Goal: Navigation & Orientation: Find specific page/section

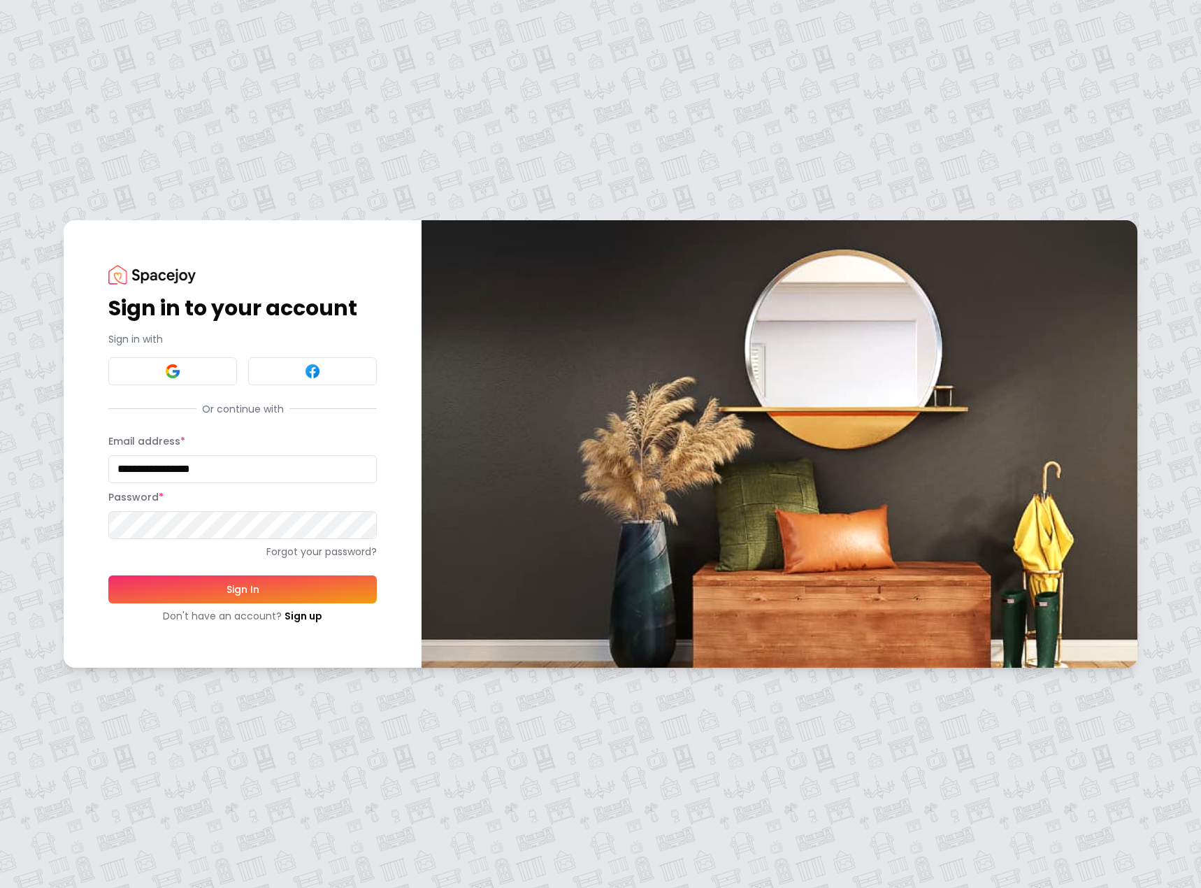
type input "**********"
click at [241, 595] on button "Sign In" at bounding box center [242, 590] width 269 height 28
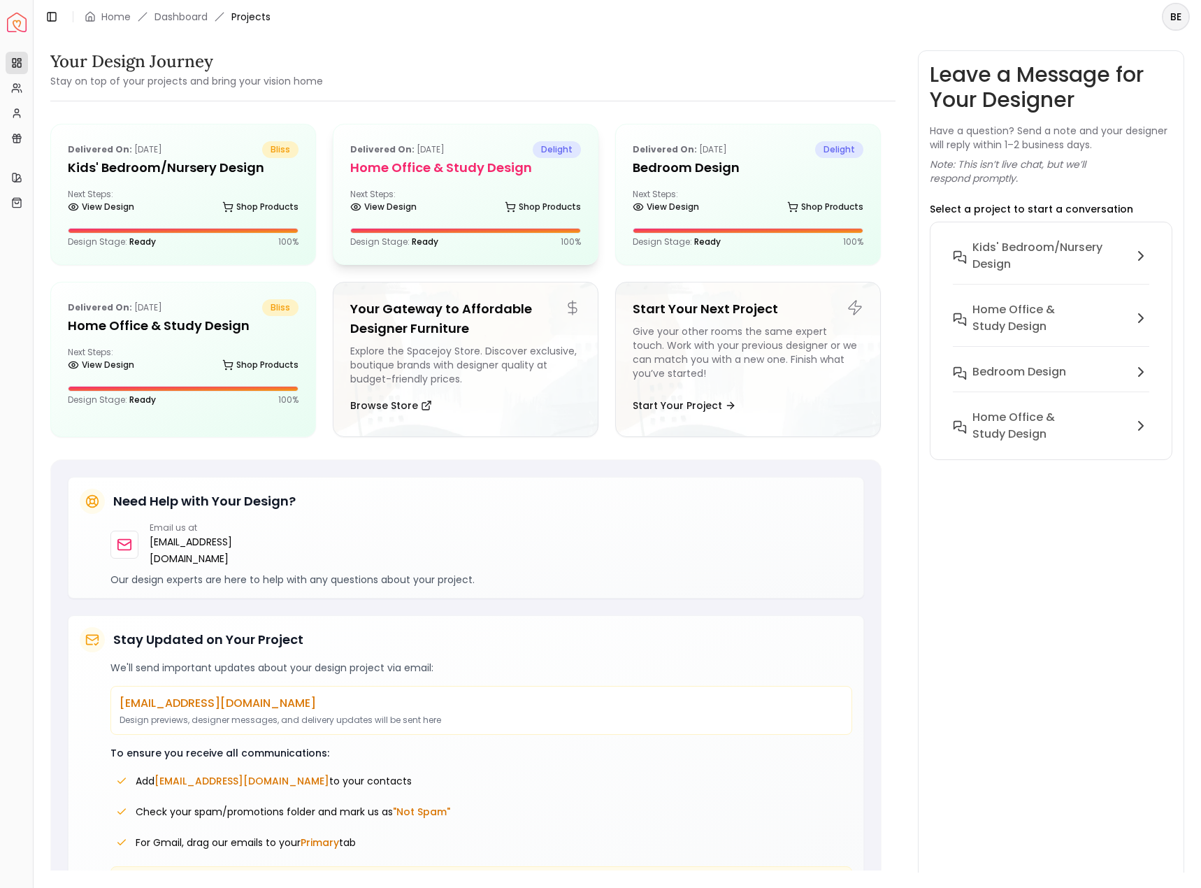
click at [429, 195] on div "Next Steps: View Design Shop Products" at bounding box center [465, 203] width 231 height 28
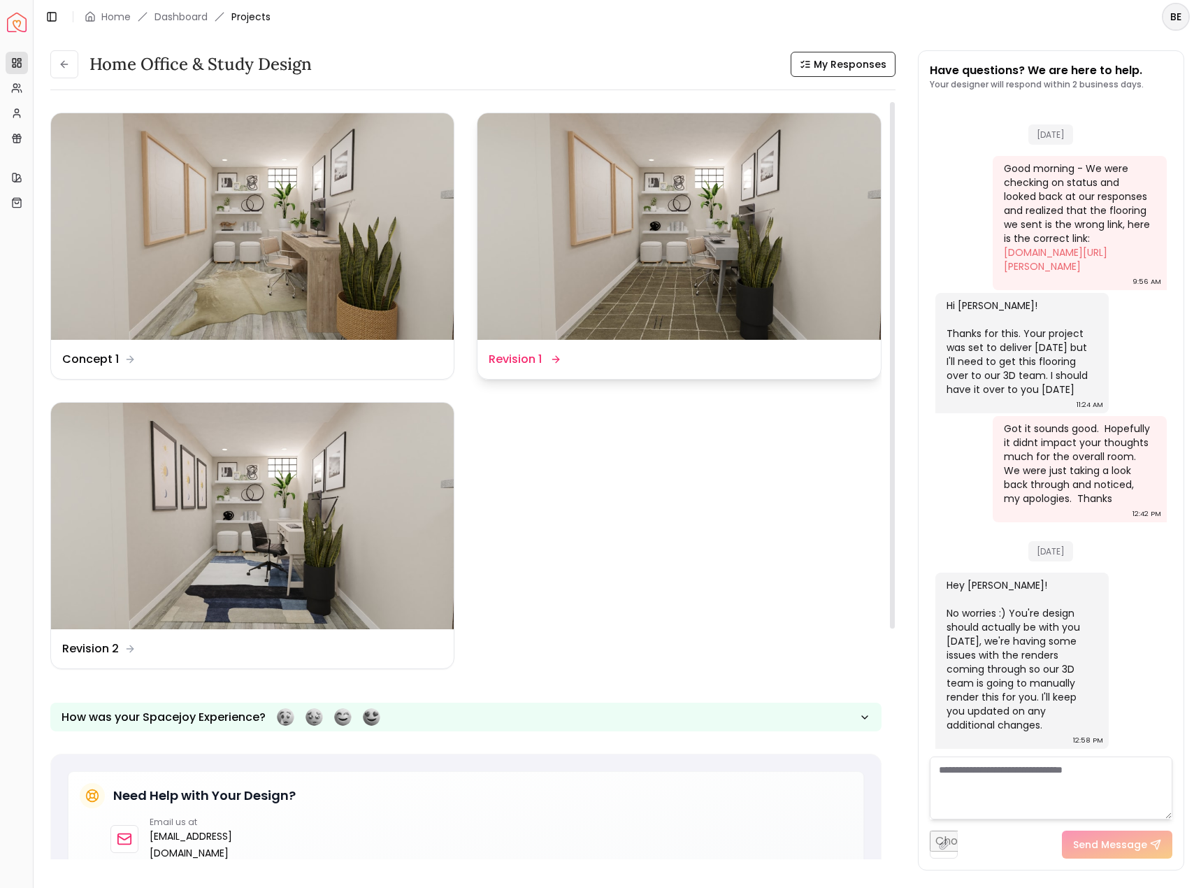
scroll to position [3817, 0]
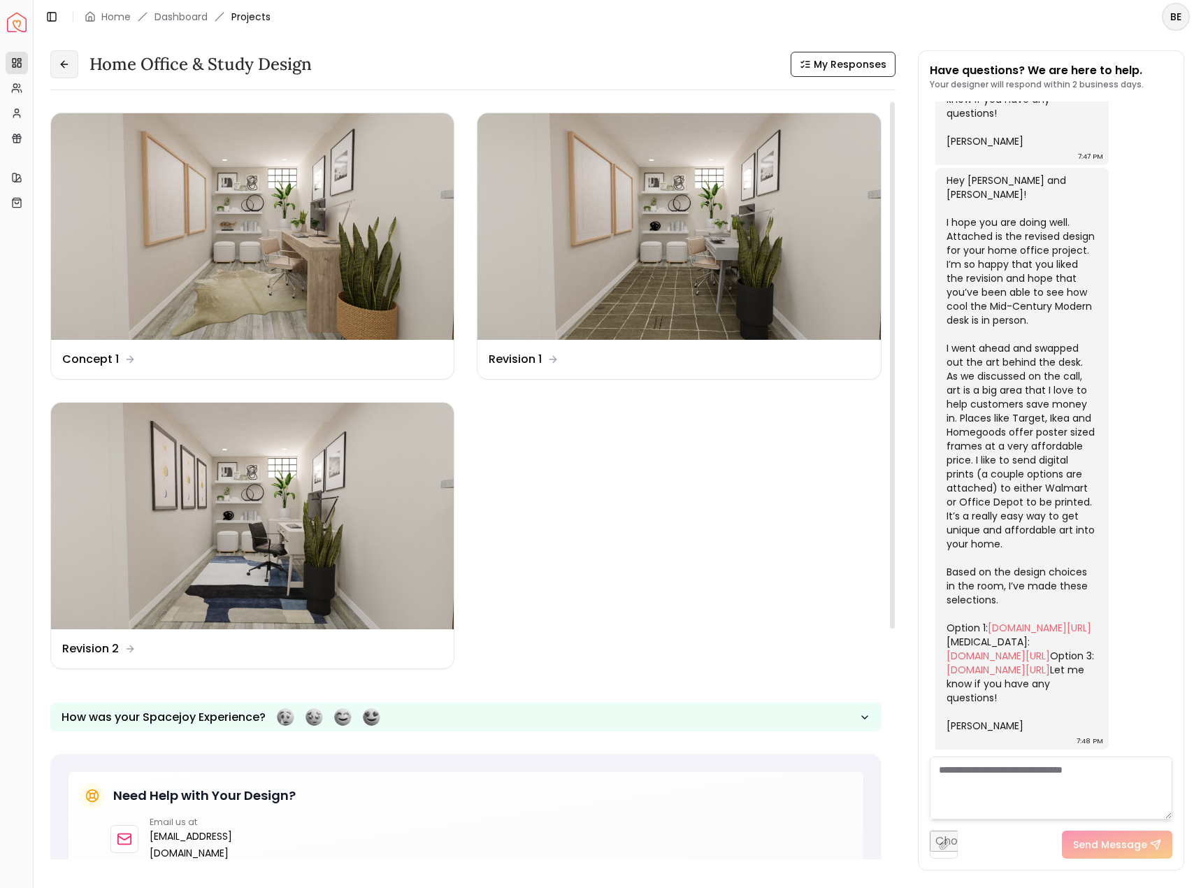
click at [77, 61] on button at bounding box center [64, 64] width 28 height 28
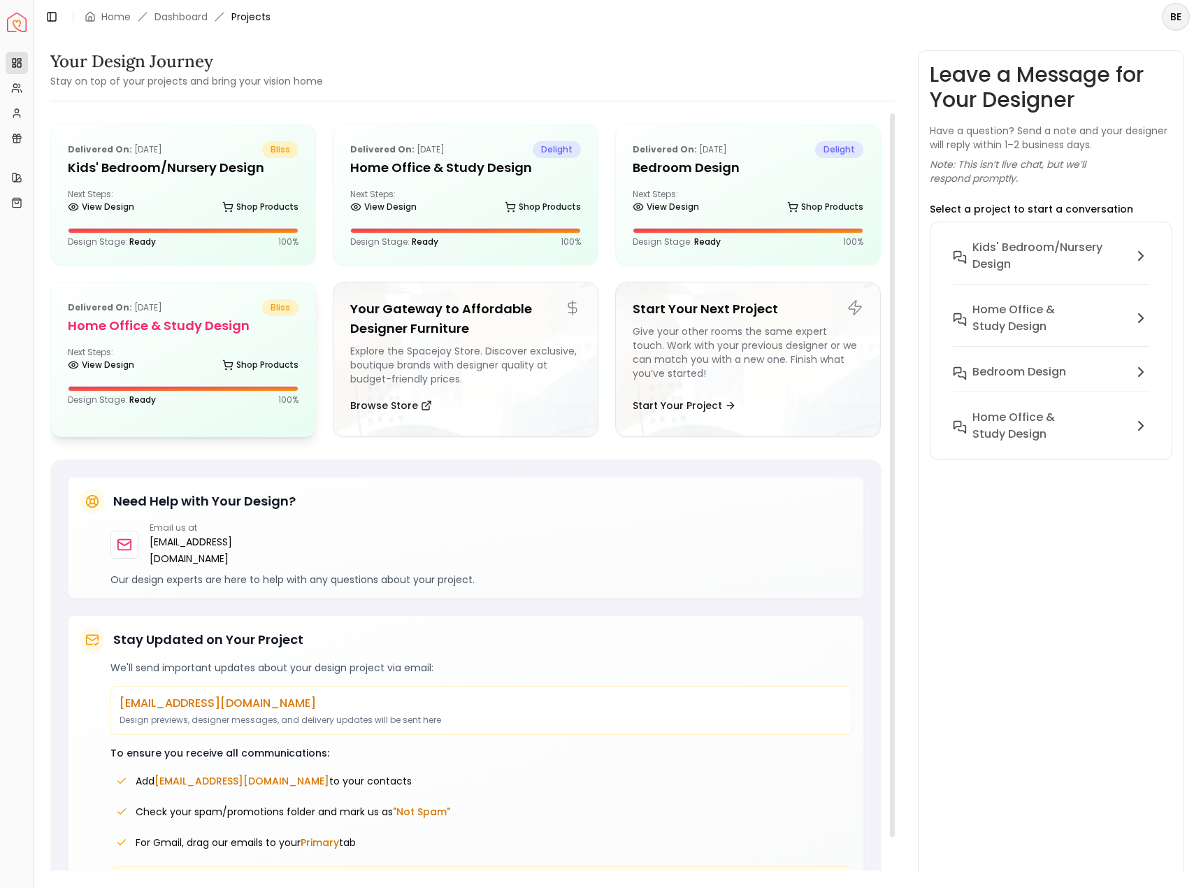
click at [169, 329] on h5 "Home Office & Study Design" at bounding box center [183, 326] width 231 height 20
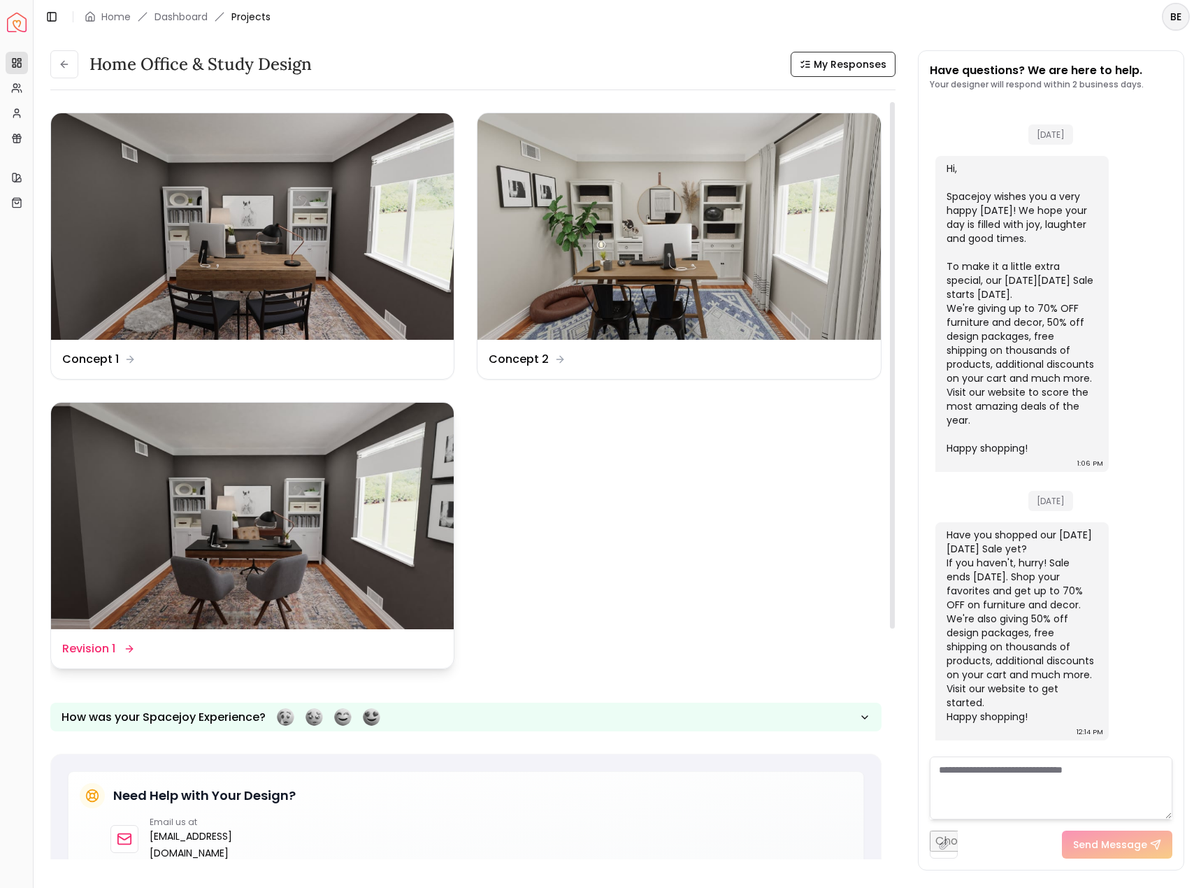
click at [238, 506] on img at bounding box center [252, 516] width 403 height 227
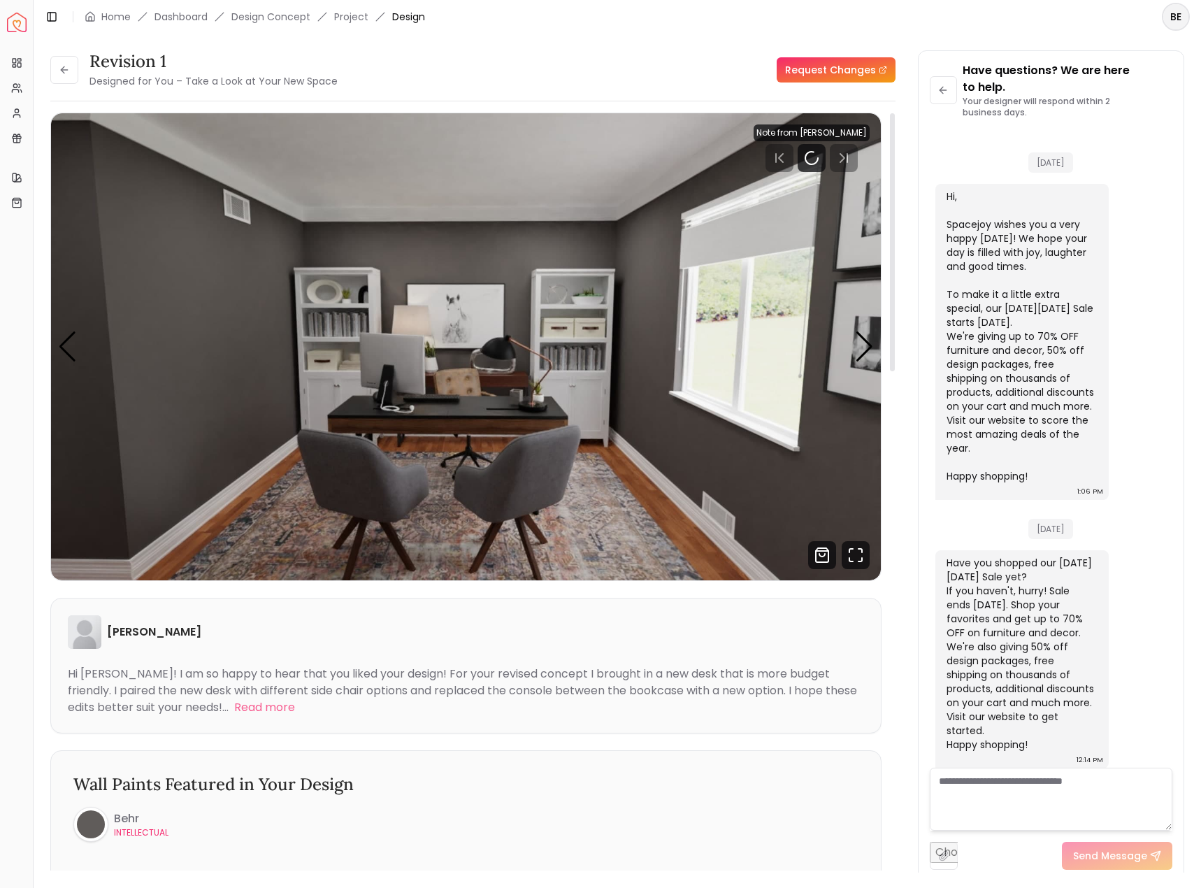
scroll to position [8, 0]
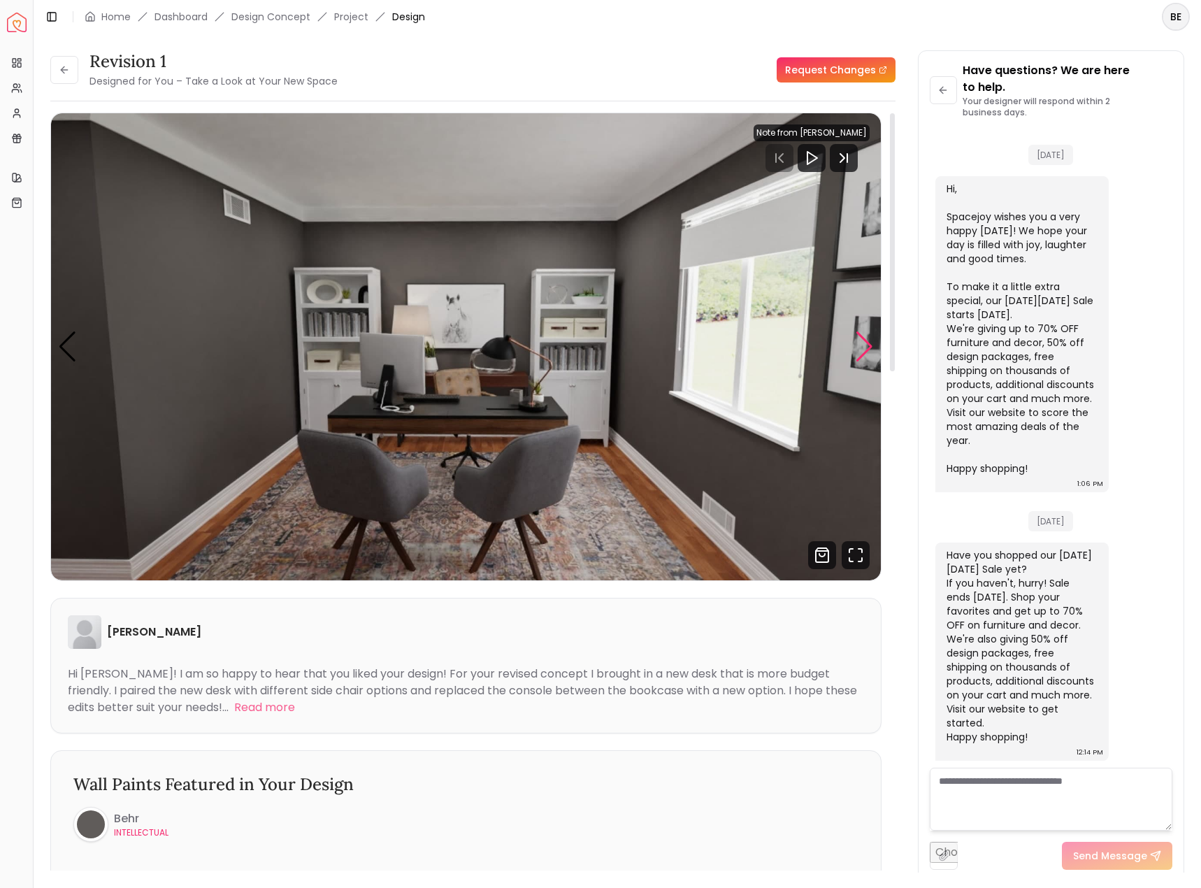
click at [863, 350] on div "Next slide" at bounding box center [864, 346] width 19 height 31
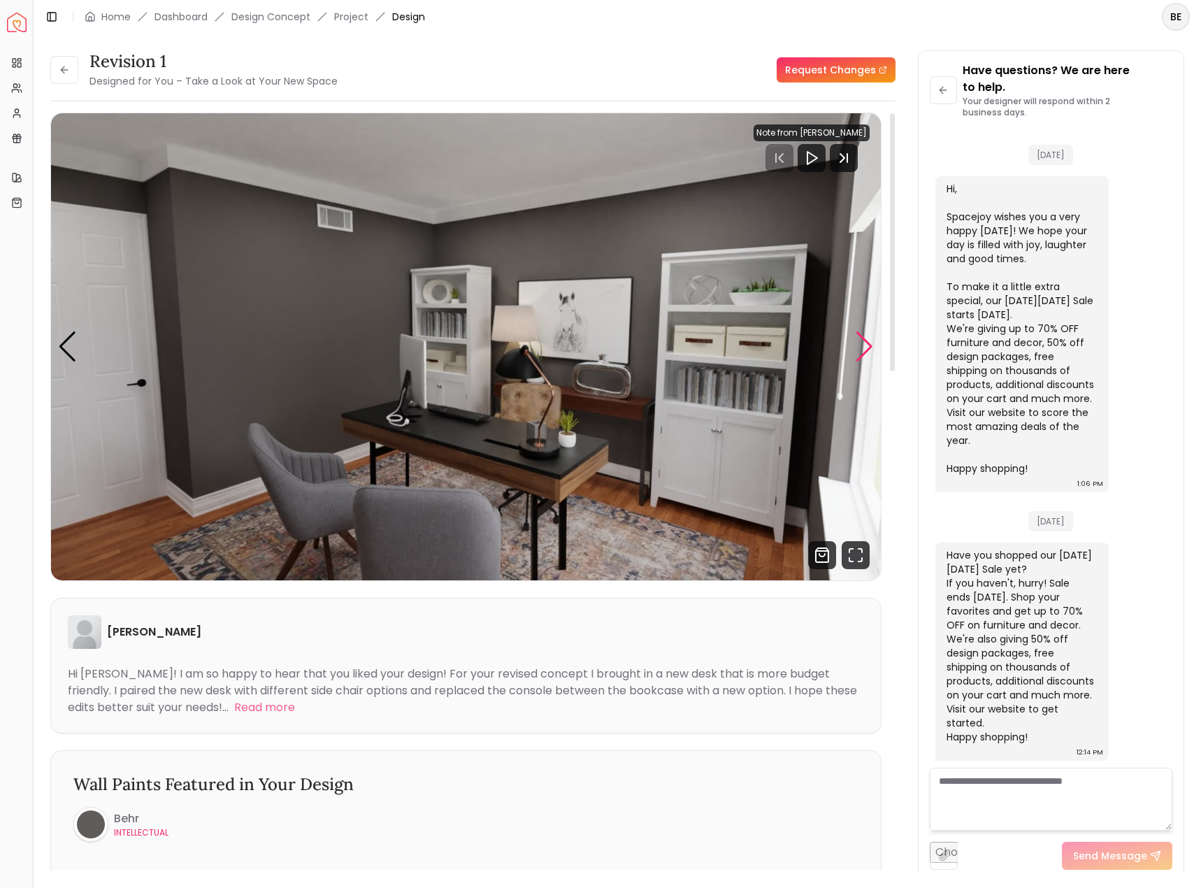
click at [863, 350] on div "Next slide" at bounding box center [864, 346] width 19 height 31
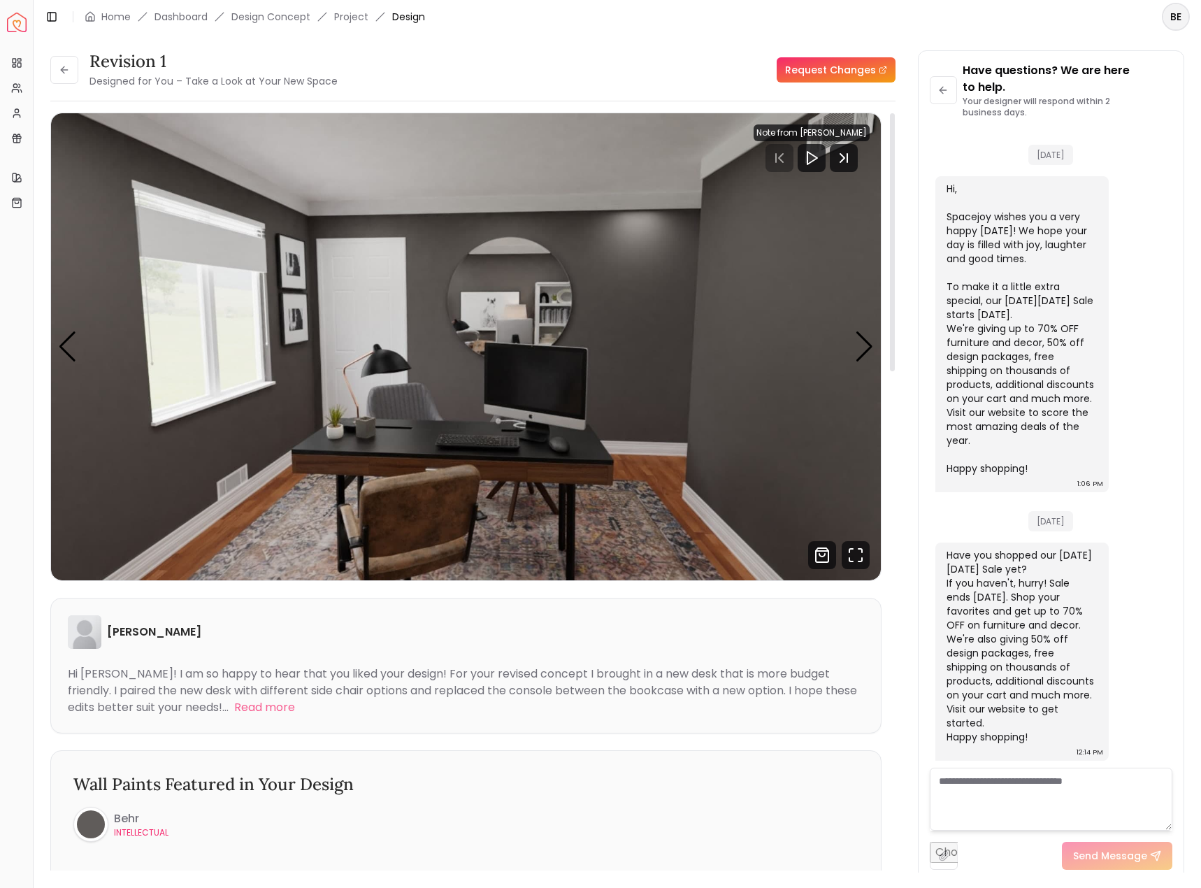
click at [84, 346] on img "3 / 5" at bounding box center [466, 346] width 830 height 467
click at [73, 350] on div "Previous slide" at bounding box center [67, 346] width 19 height 31
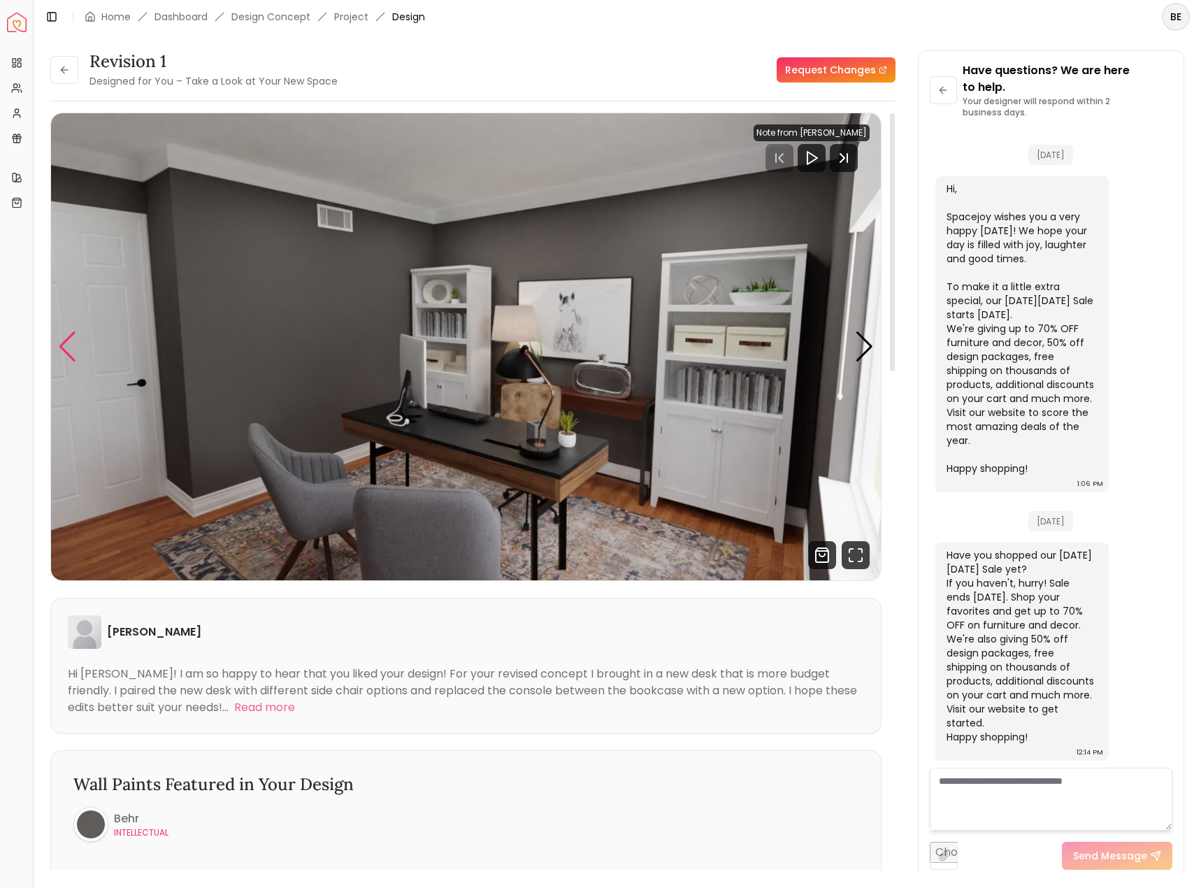
click at [73, 350] on div "Previous slide" at bounding box center [67, 346] width 19 height 31
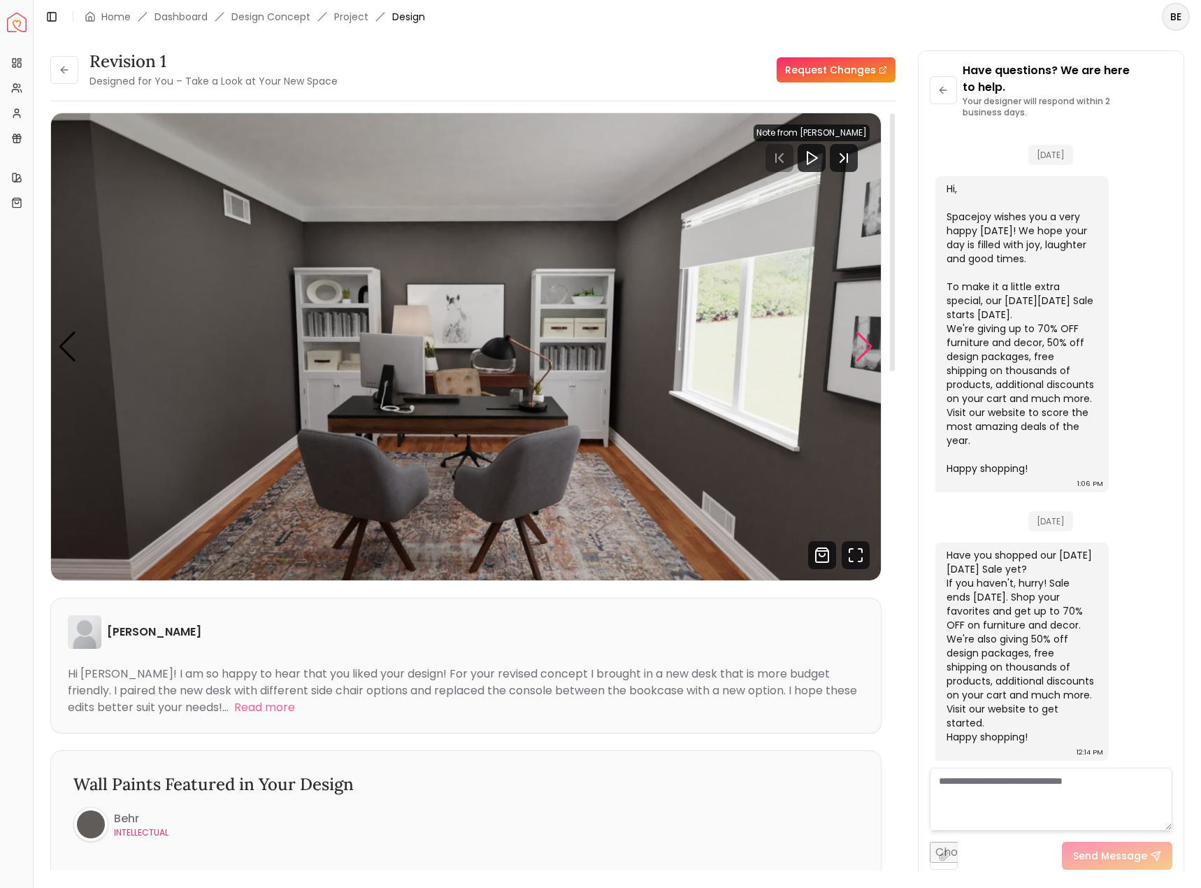
click at [866, 343] on div "Next slide" at bounding box center [864, 346] width 19 height 31
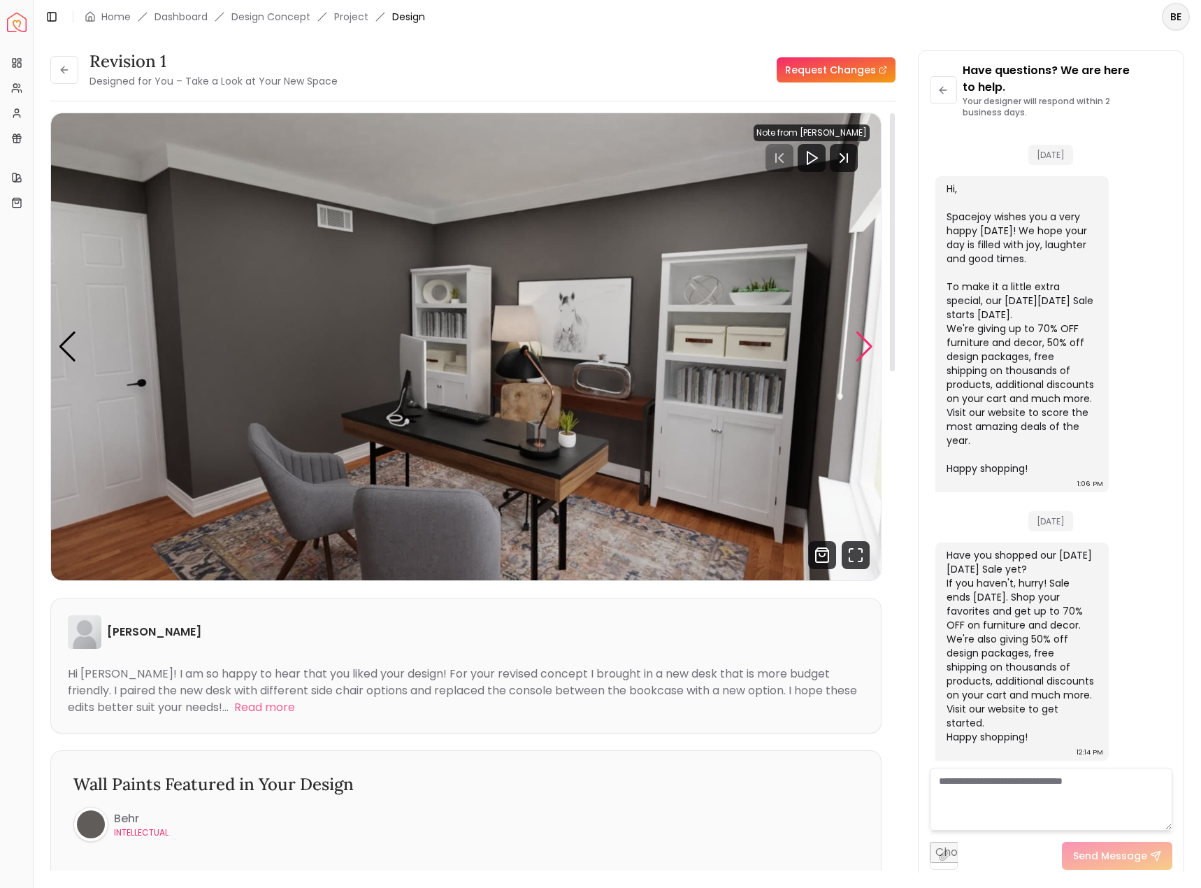
click at [866, 343] on div "Next slide" at bounding box center [864, 346] width 19 height 31
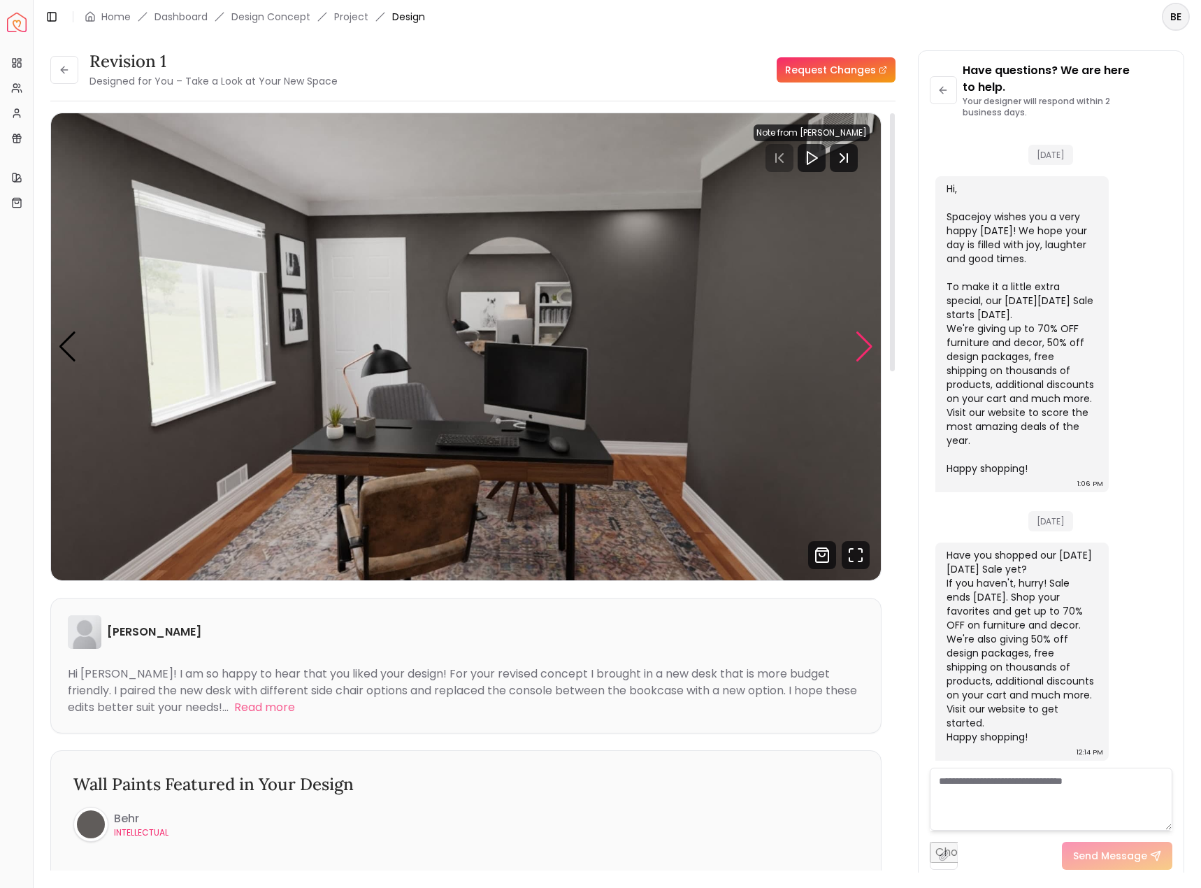
click at [866, 343] on div "Next slide" at bounding box center [864, 346] width 19 height 31
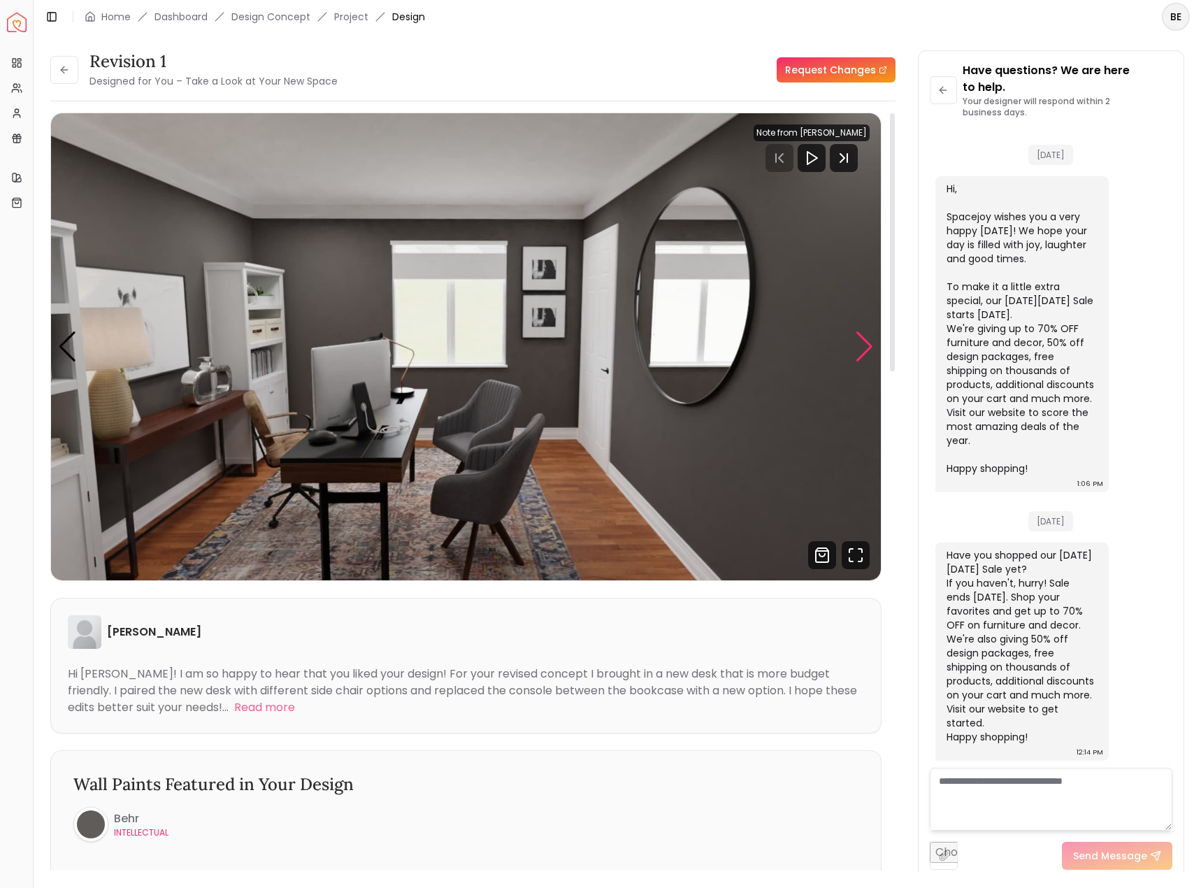
click at [866, 343] on div "Next slide" at bounding box center [864, 346] width 19 height 31
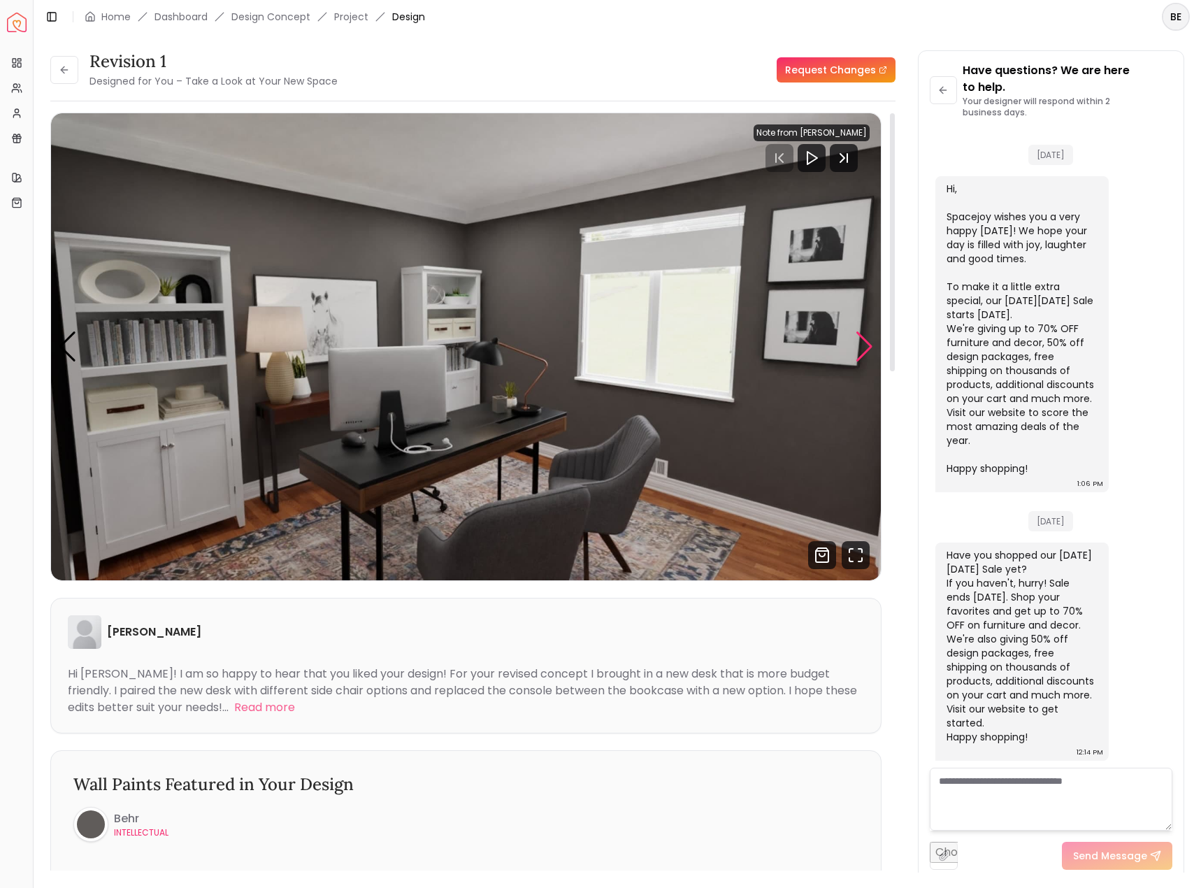
click at [866, 343] on div "Next slide" at bounding box center [864, 346] width 19 height 31
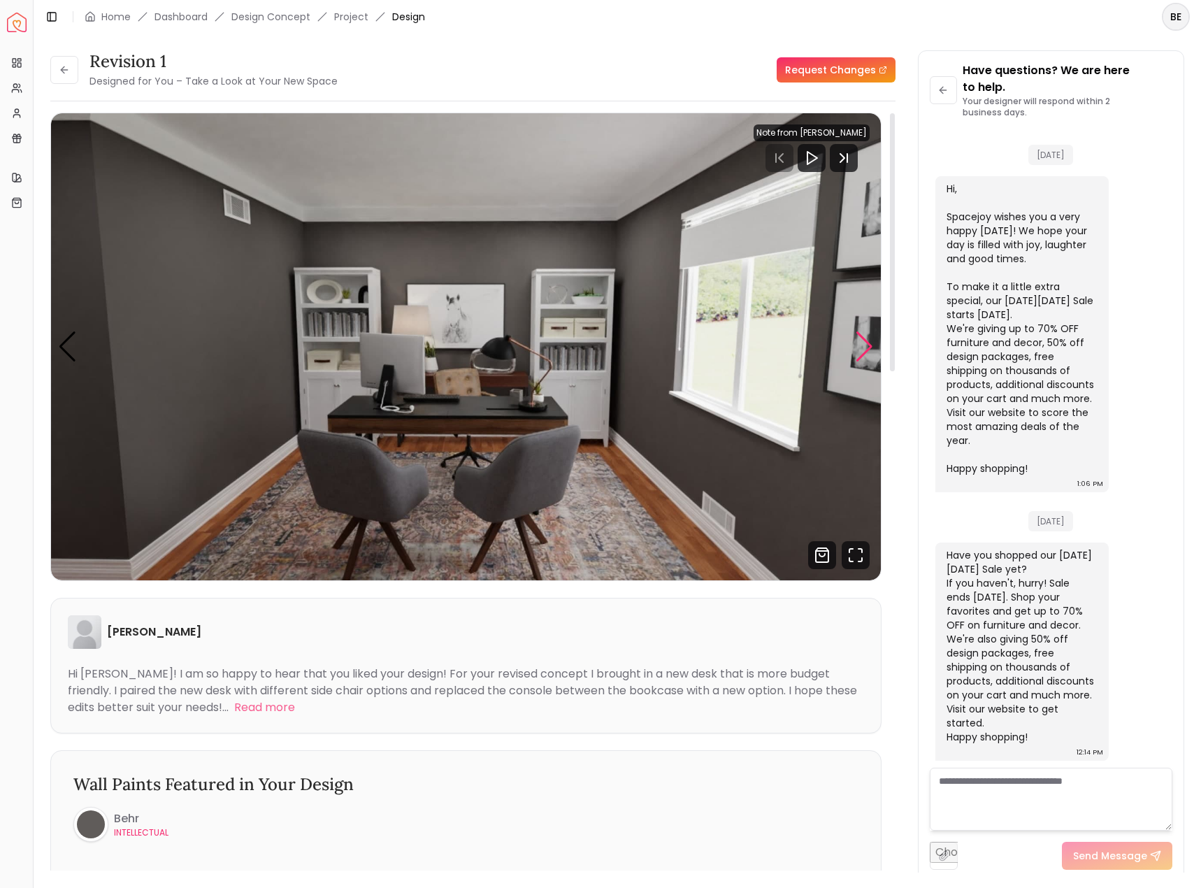
click at [866, 343] on div "Next slide" at bounding box center [864, 346] width 19 height 31
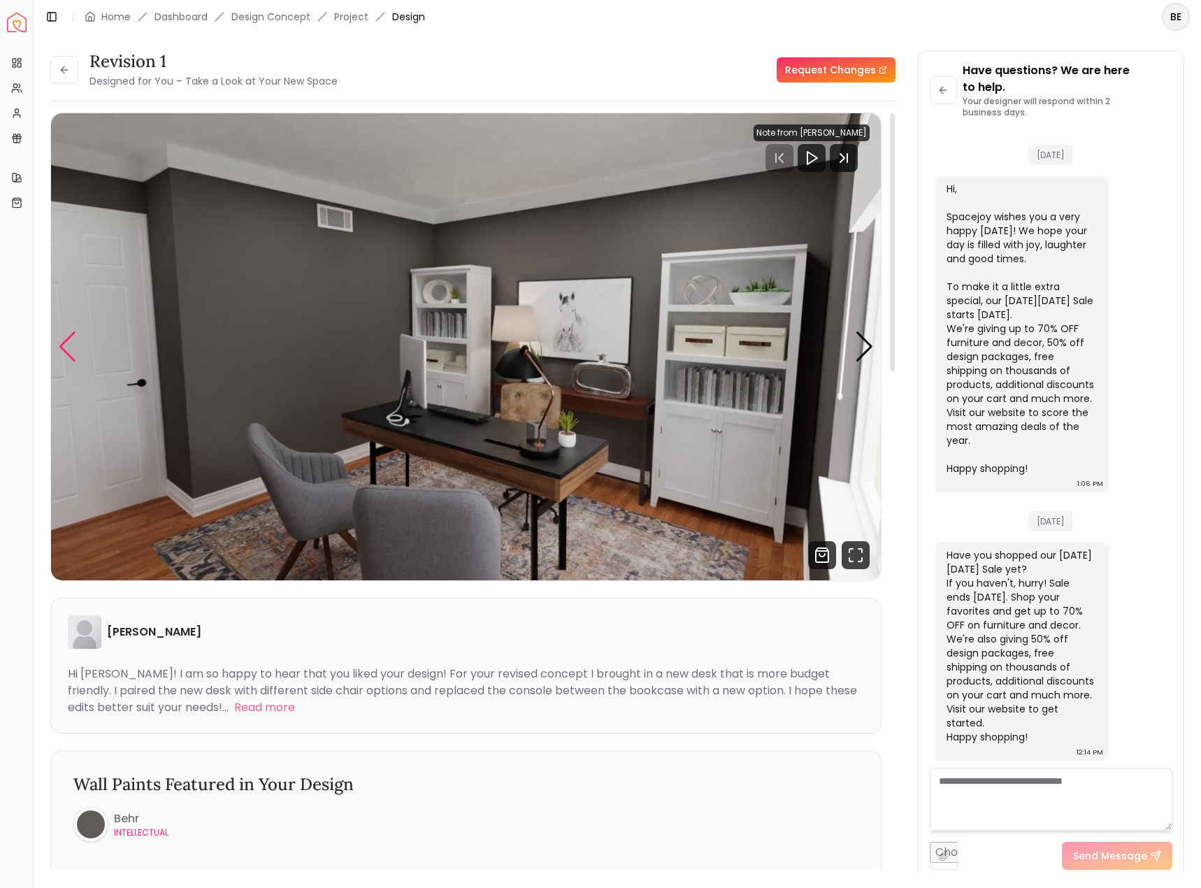
click at [76, 348] on div "Previous slide" at bounding box center [67, 346] width 19 height 31
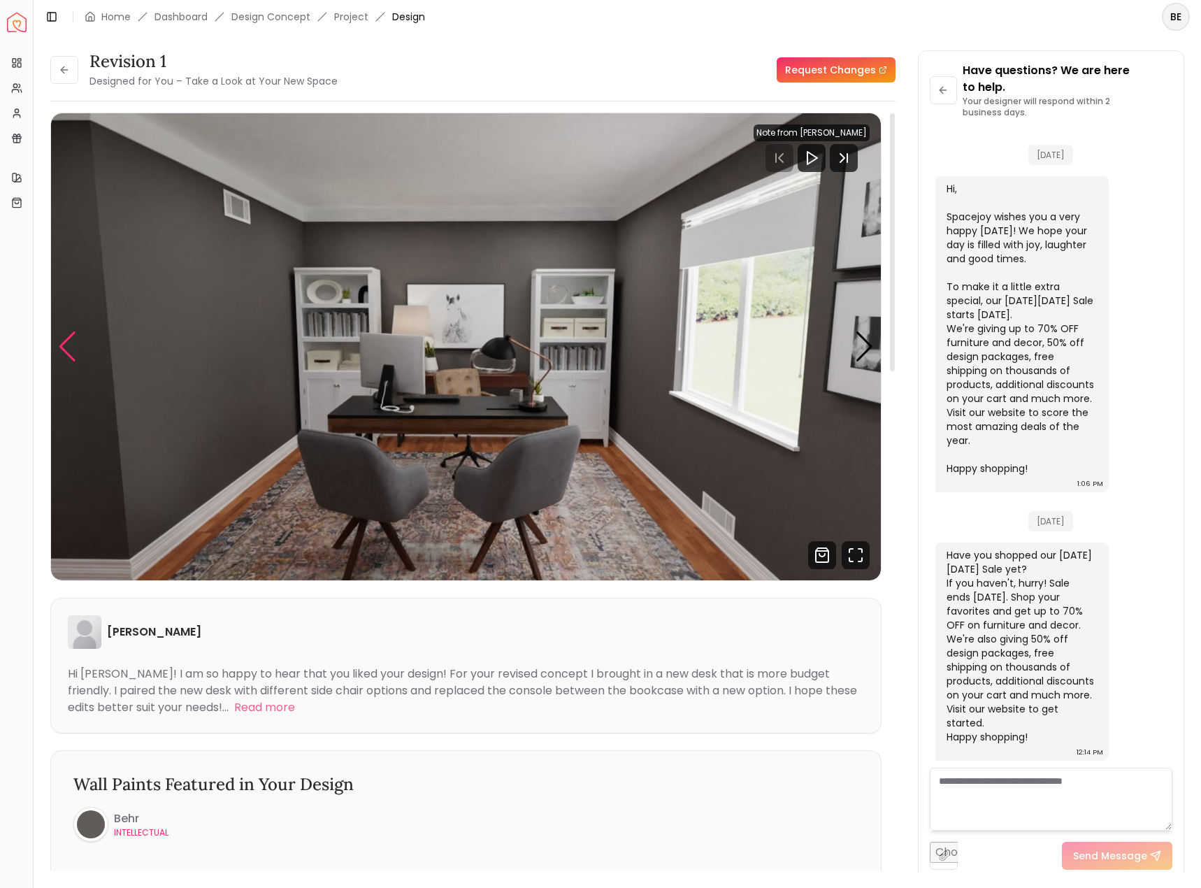
click at [76, 348] on div "Previous slide" at bounding box center [67, 346] width 19 height 31
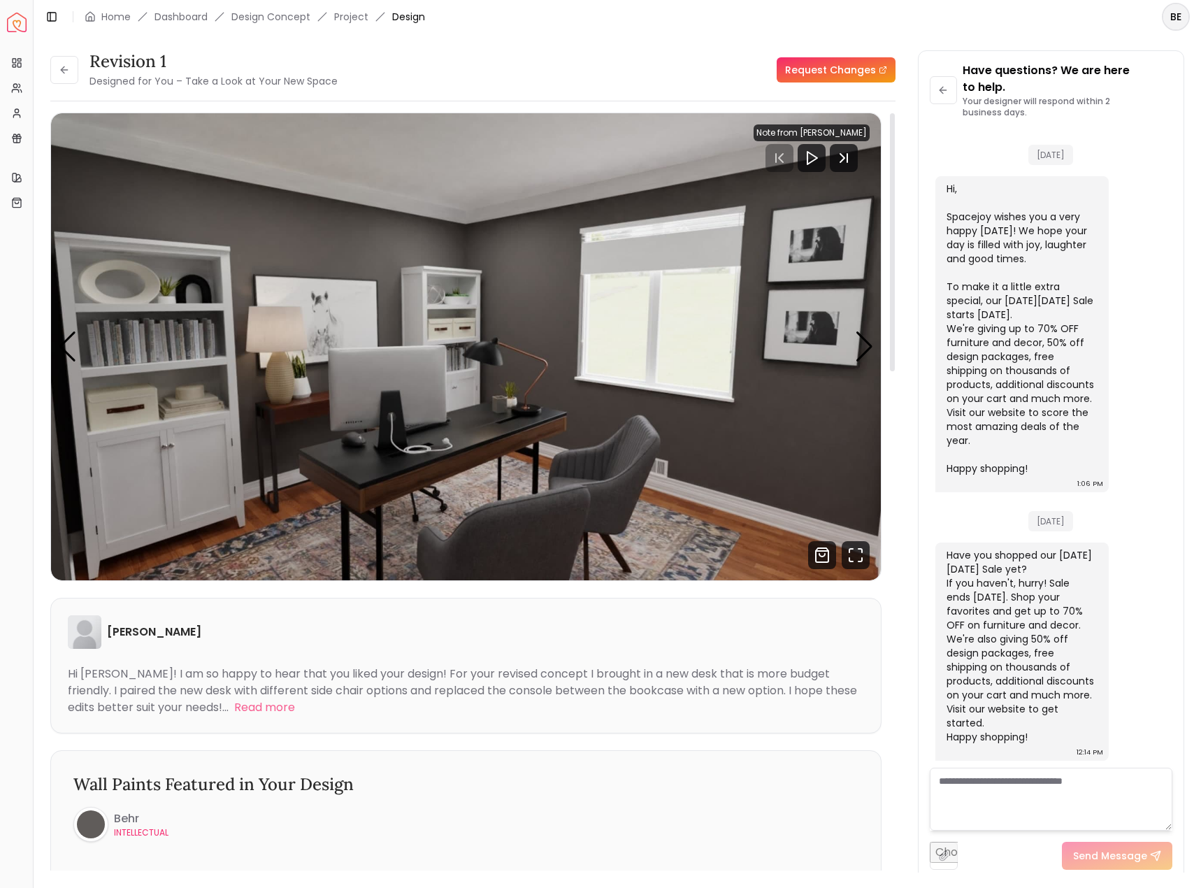
click at [78, 345] on img "5 / 5" at bounding box center [466, 346] width 830 height 467
click at [75, 347] on div "Previous slide" at bounding box center [67, 346] width 19 height 31
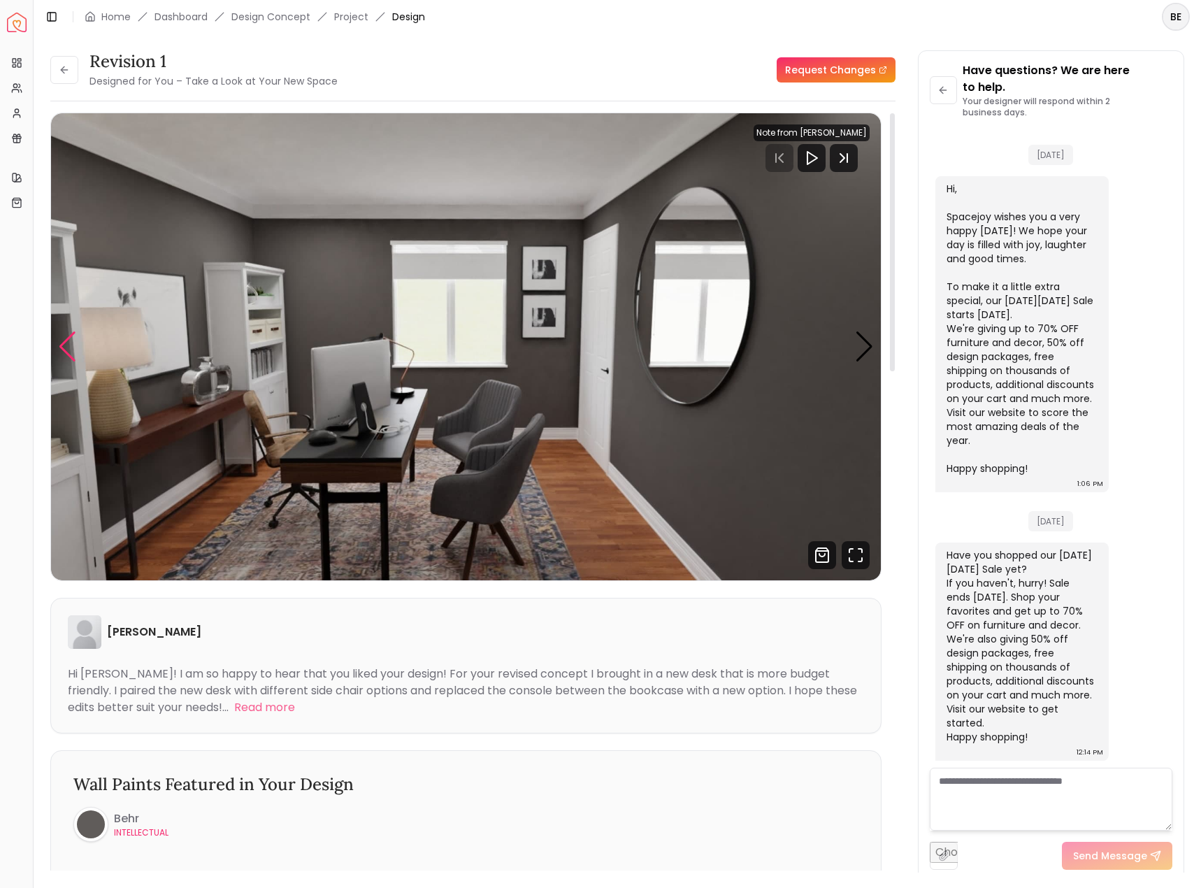
click at [75, 347] on div "Previous slide" at bounding box center [67, 346] width 19 height 31
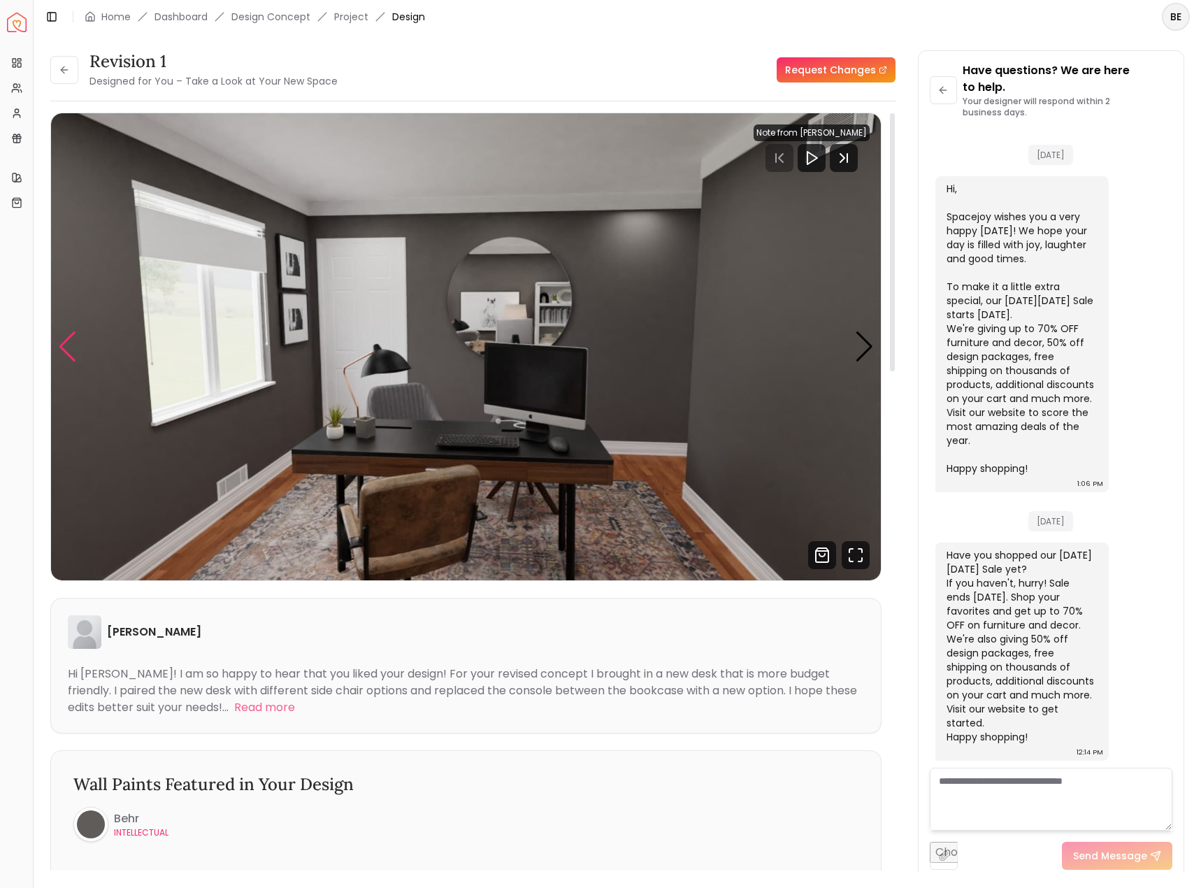
click at [75, 347] on div "Previous slide" at bounding box center [67, 346] width 19 height 31
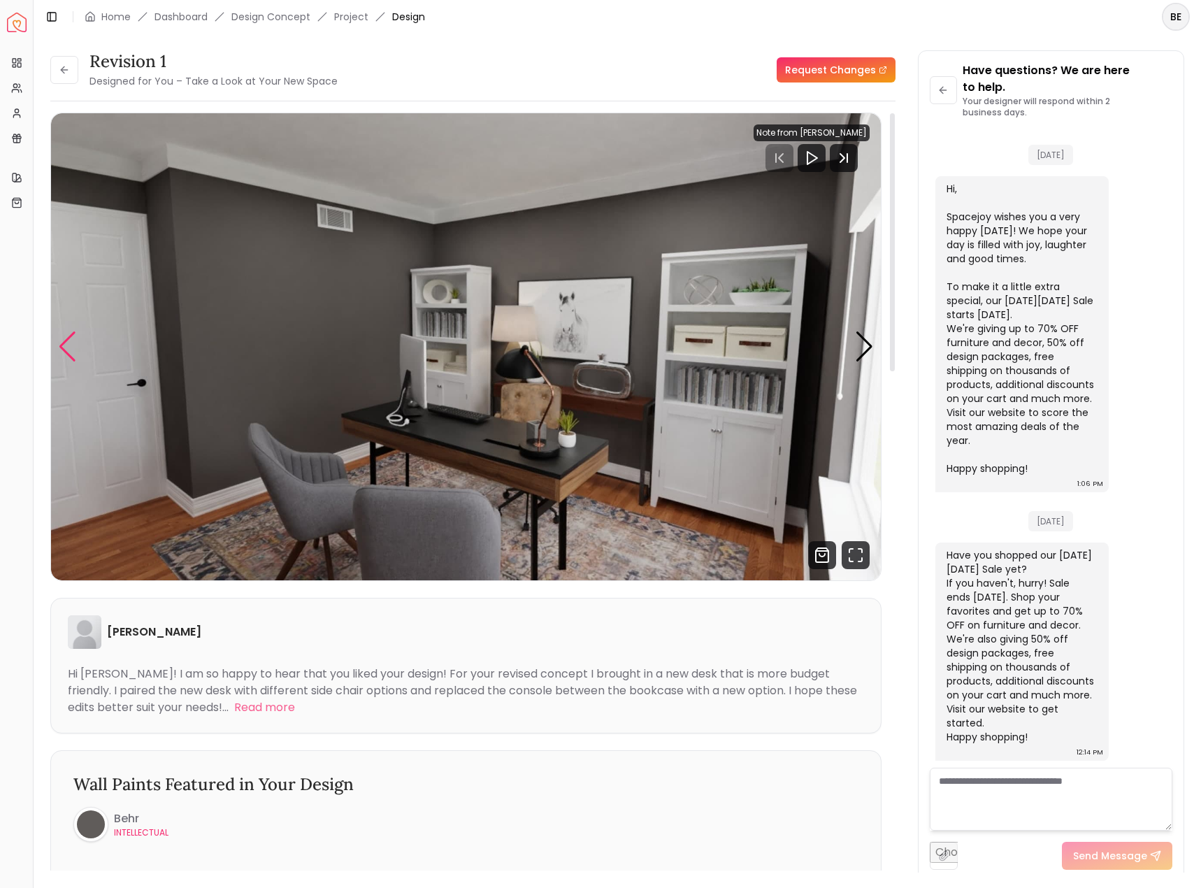
click at [75, 347] on div "Previous slide" at bounding box center [67, 346] width 19 height 31
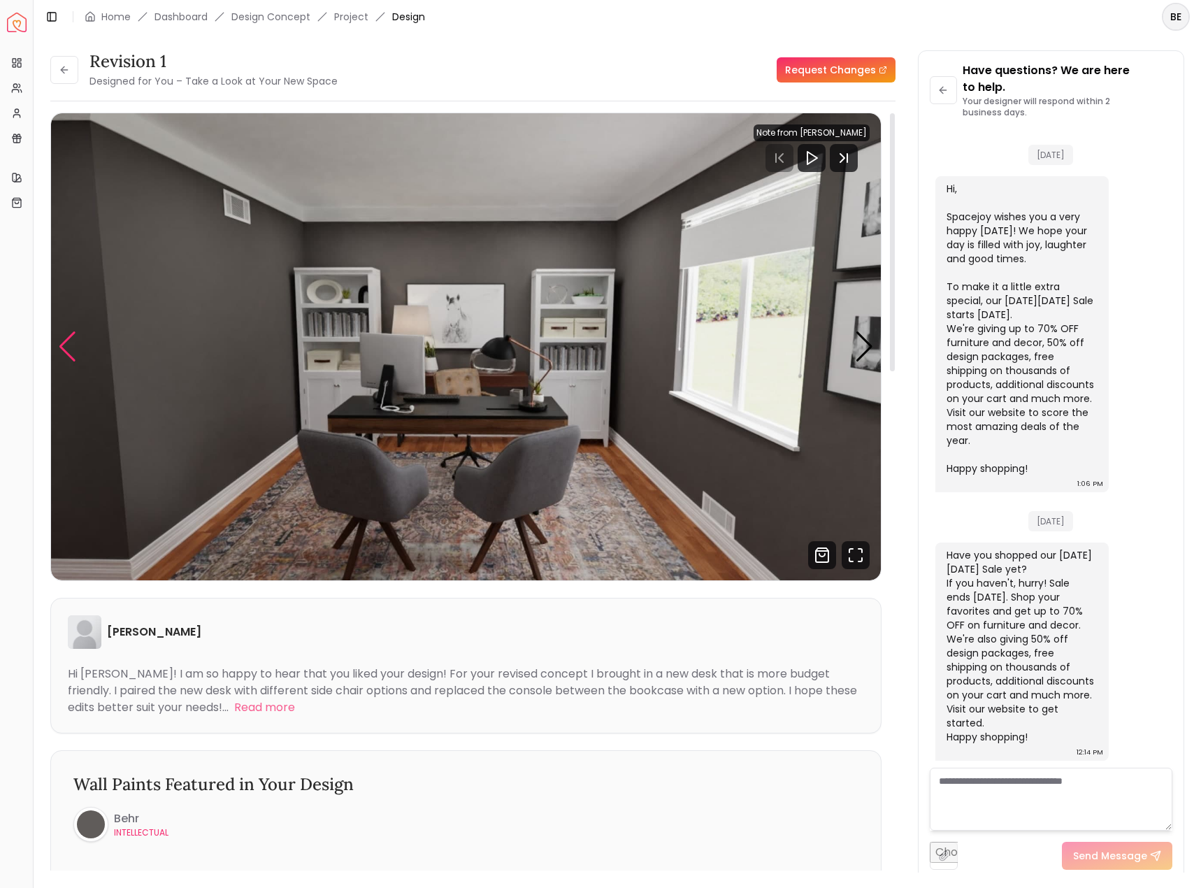
click at [75, 347] on div "Previous slide" at bounding box center [67, 346] width 19 height 31
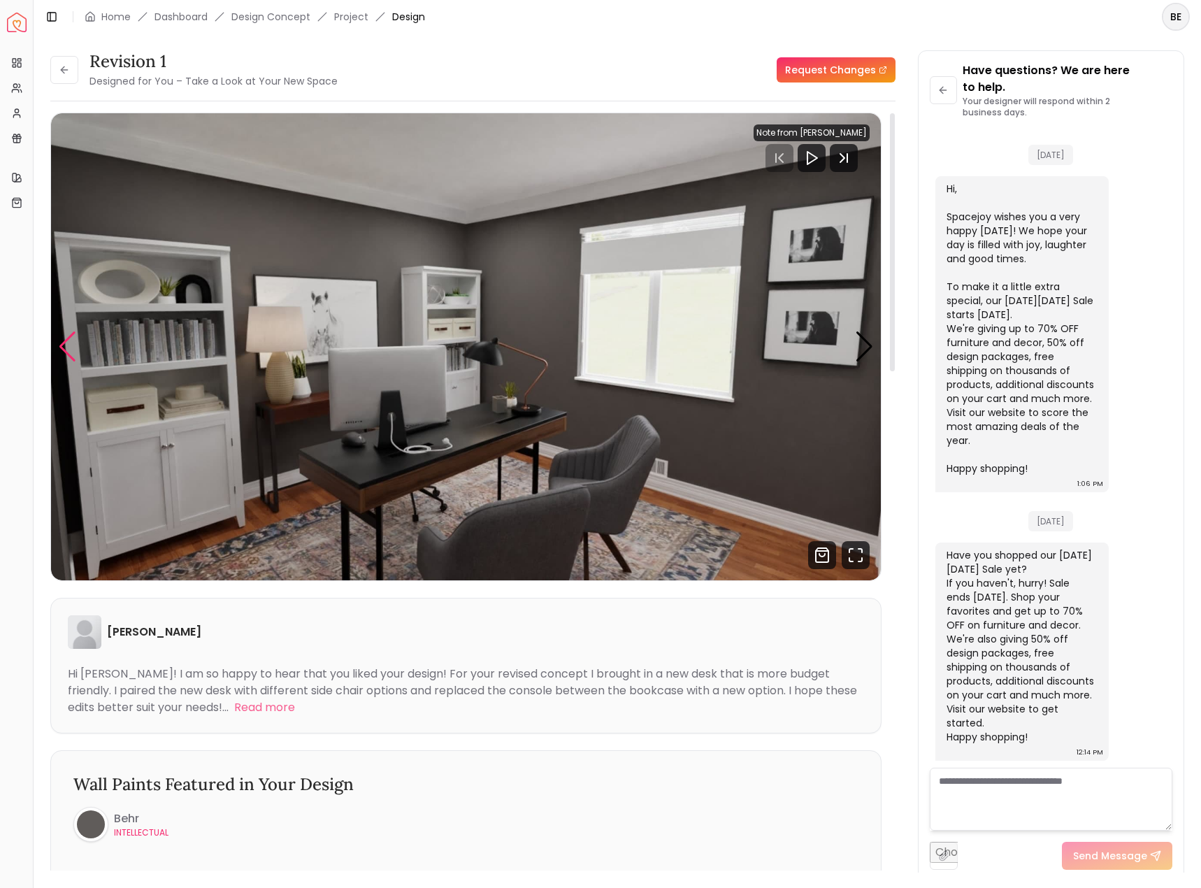
click at [75, 347] on div "Previous slide" at bounding box center [67, 346] width 19 height 31
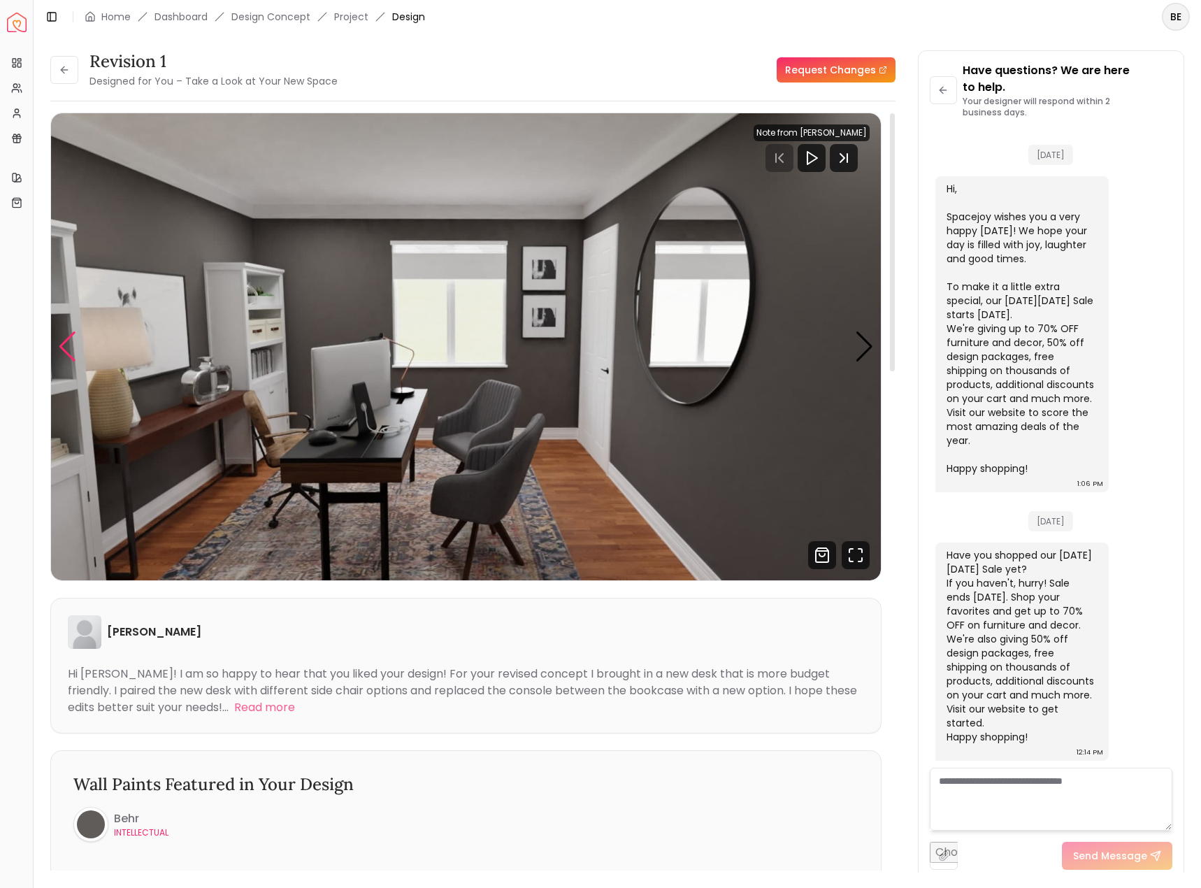
click at [75, 347] on div "Previous slide" at bounding box center [67, 346] width 19 height 31
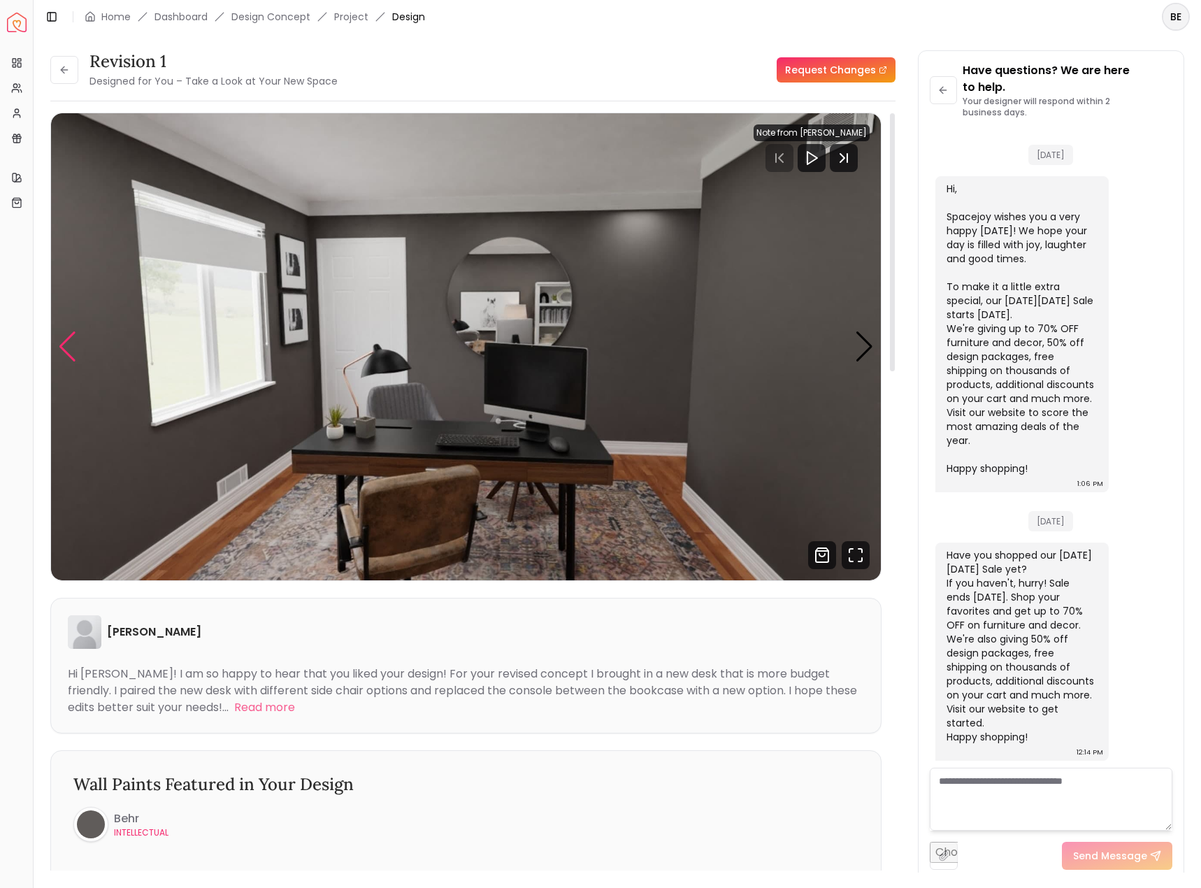
click at [75, 347] on div "Previous slide" at bounding box center [67, 346] width 19 height 31
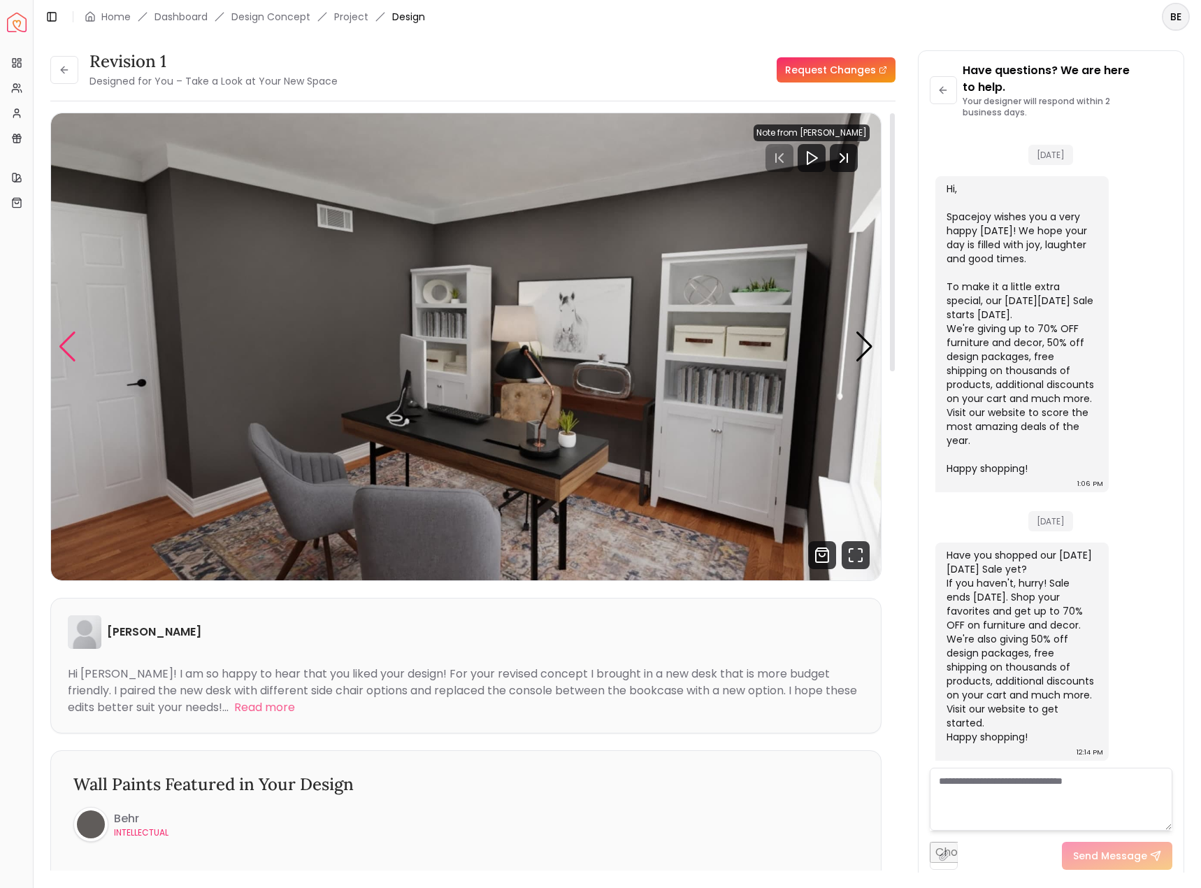
click at [75, 347] on div "Previous slide" at bounding box center [67, 346] width 19 height 31
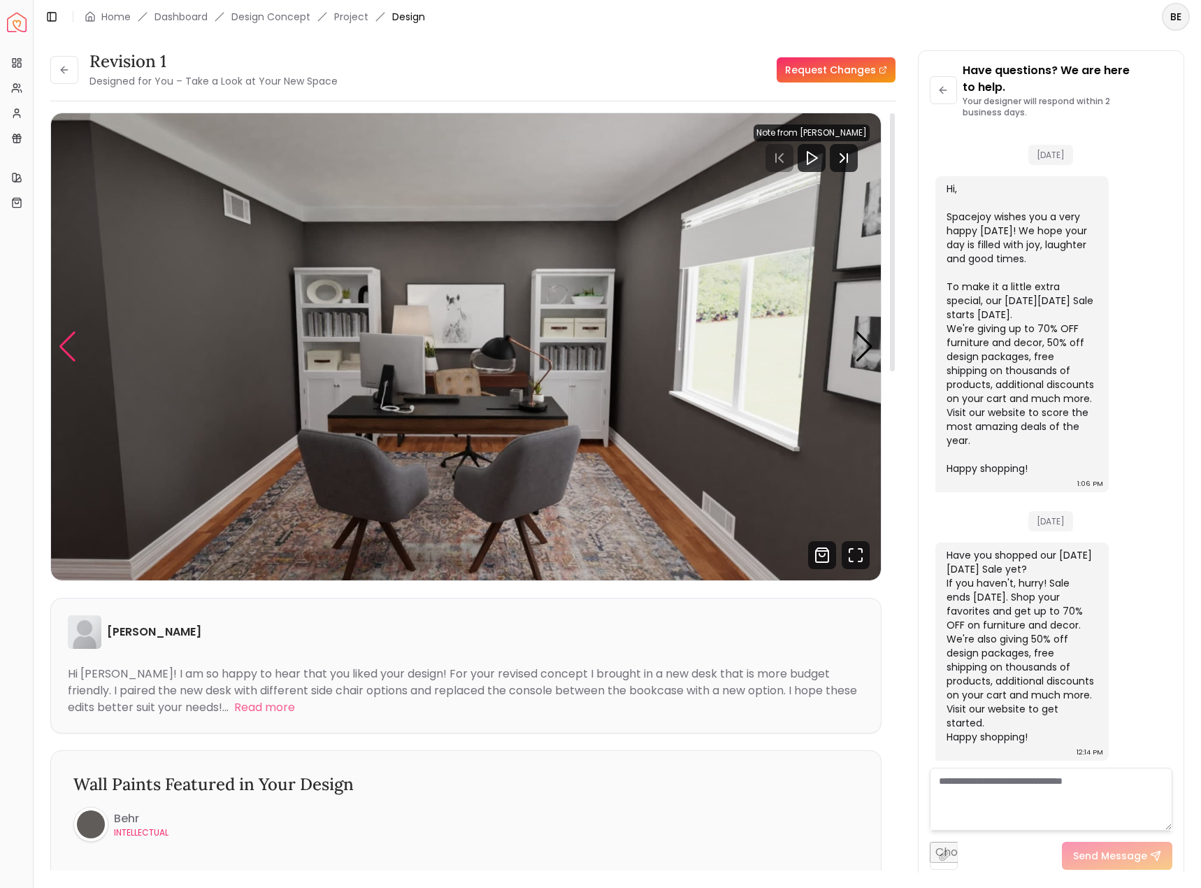
click at [75, 347] on div "Previous slide" at bounding box center [67, 346] width 19 height 31
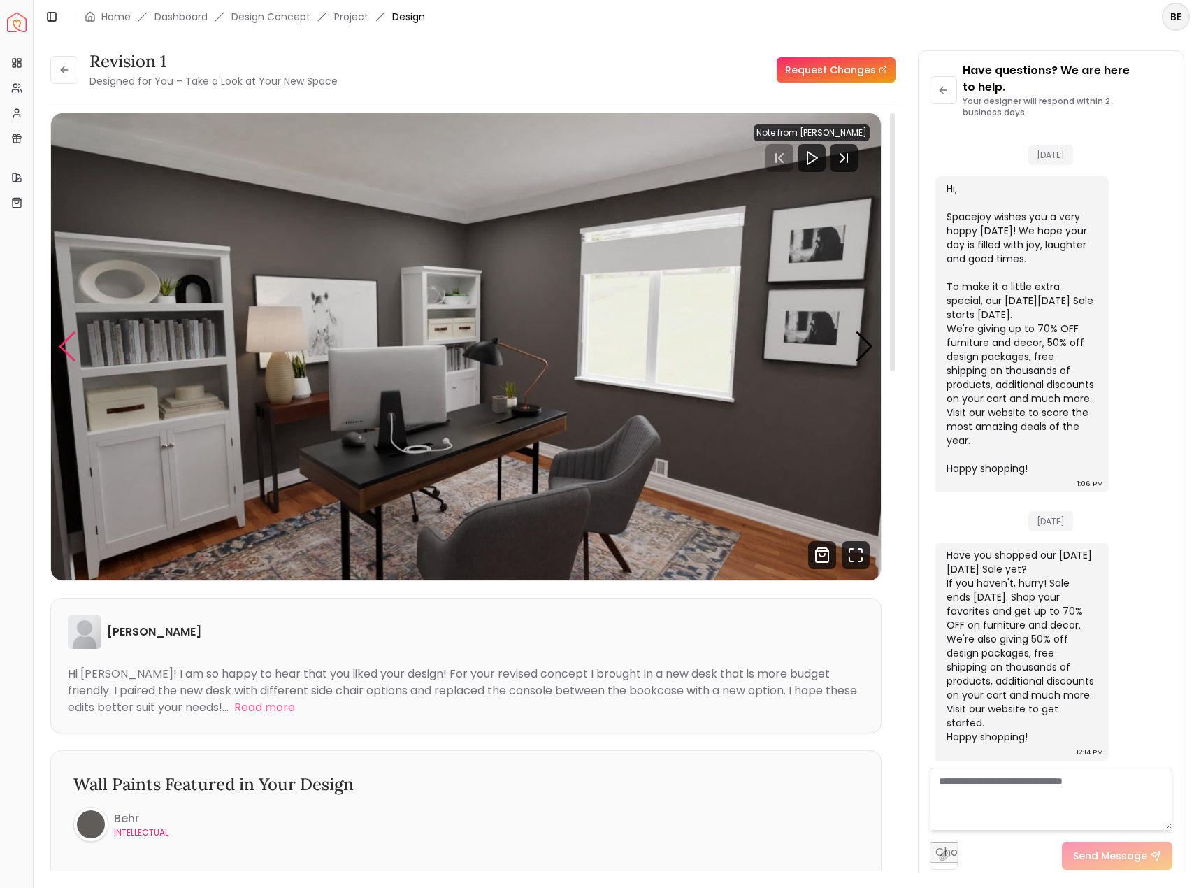
click at [75, 347] on div "Previous slide" at bounding box center [67, 346] width 19 height 31
click at [74, 76] on button at bounding box center [64, 70] width 28 height 28
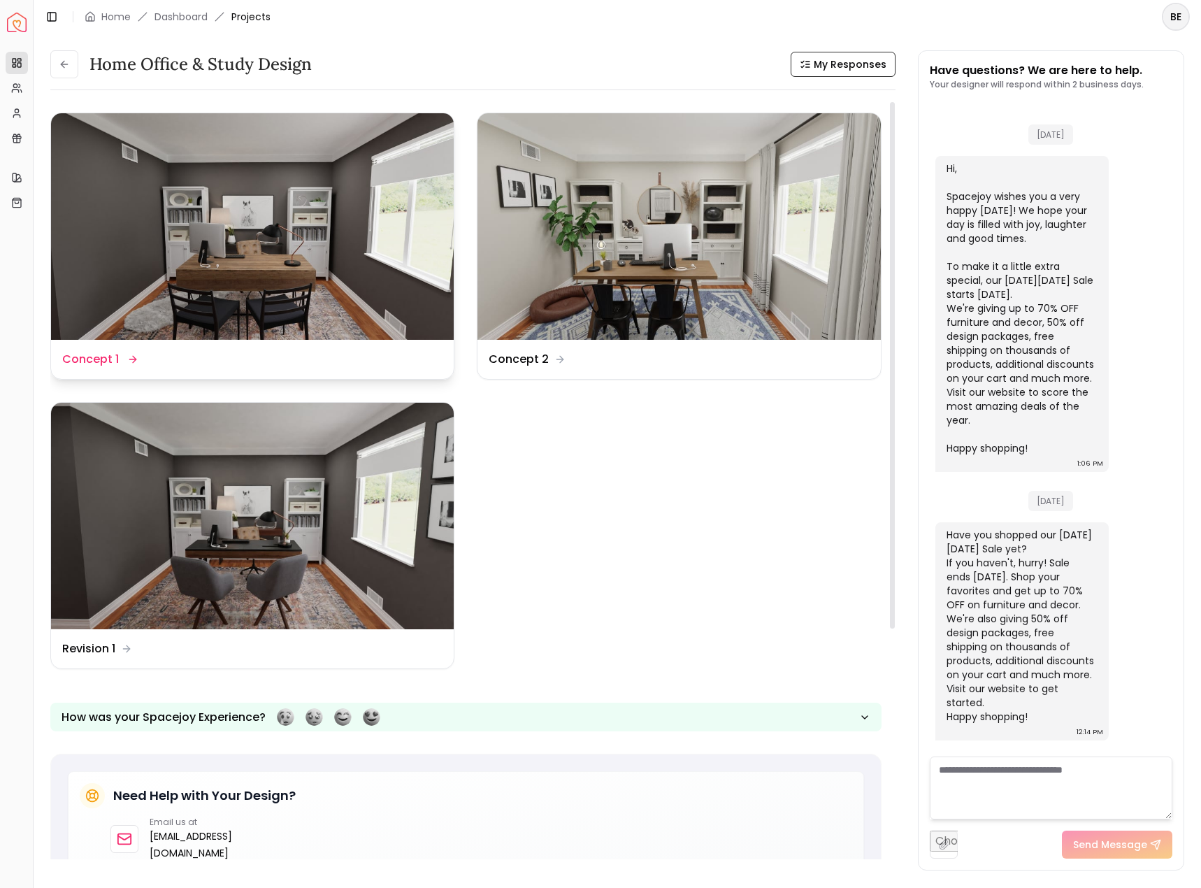
click at [234, 255] on img at bounding box center [252, 226] width 403 height 227
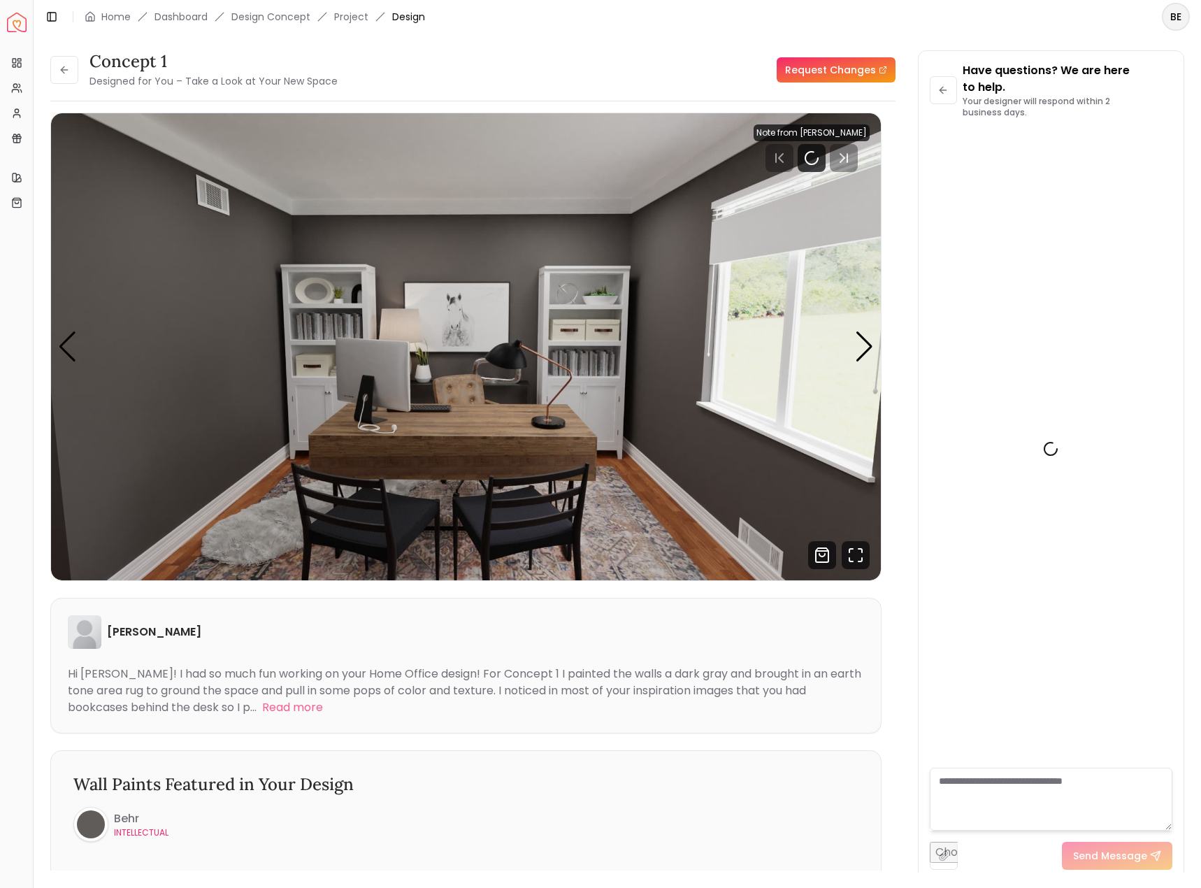
scroll to position [8, 0]
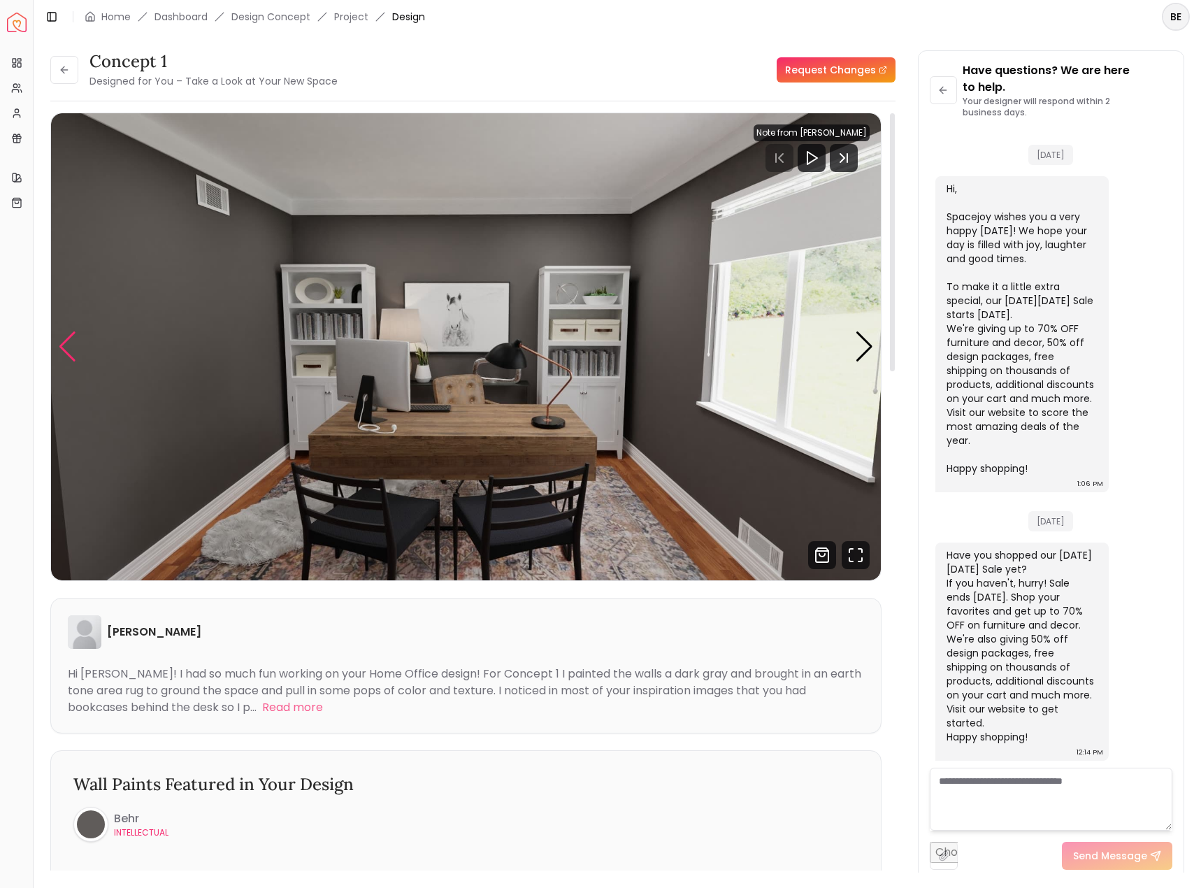
click at [71, 343] on div "Previous slide" at bounding box center [67, 346] width 19 height 31
